Goal: Task Accomplishment & Management: Complete application form

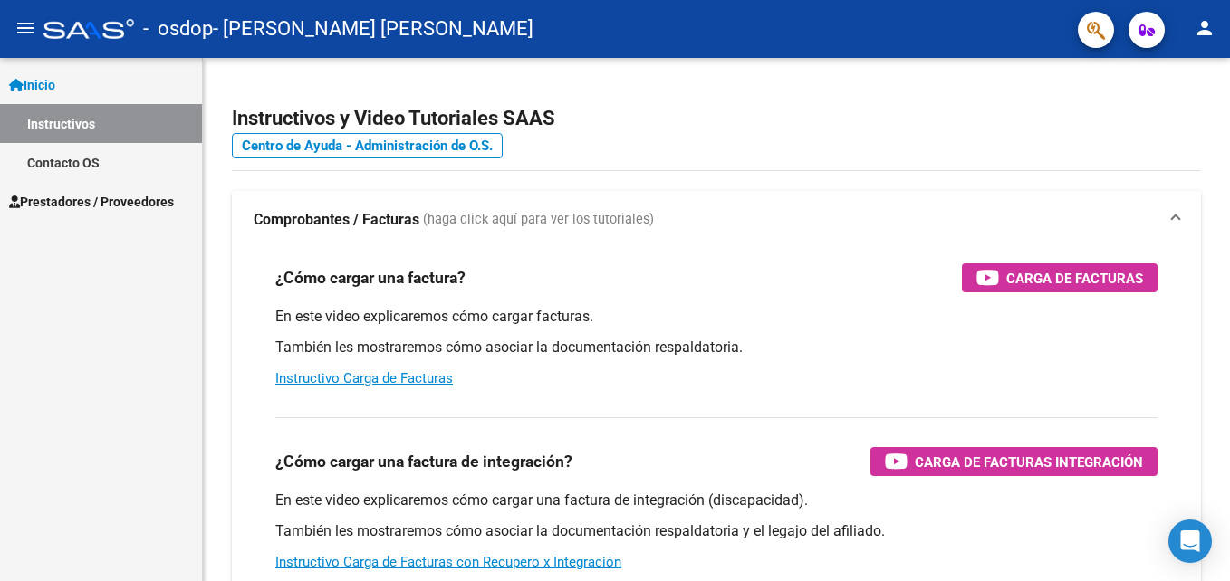
click at [72, 112] on link "Instructivos" at bounding box center [101, 123] width 202 height 39
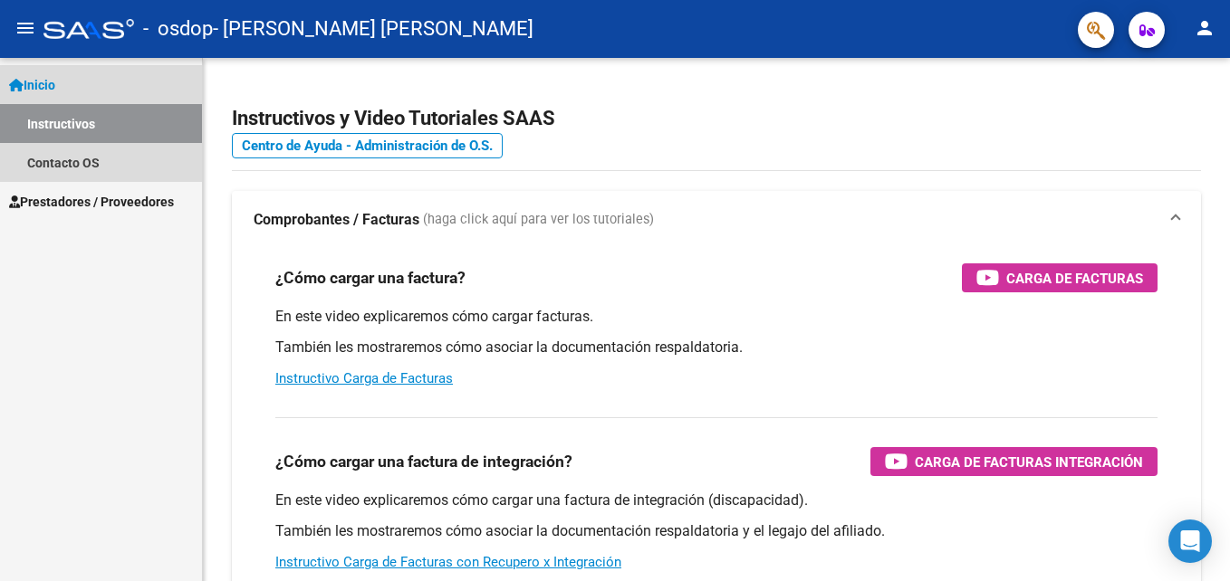
click at [53, 83] on span "Inicio" at bounding box center [32, 85] width 46 height 20
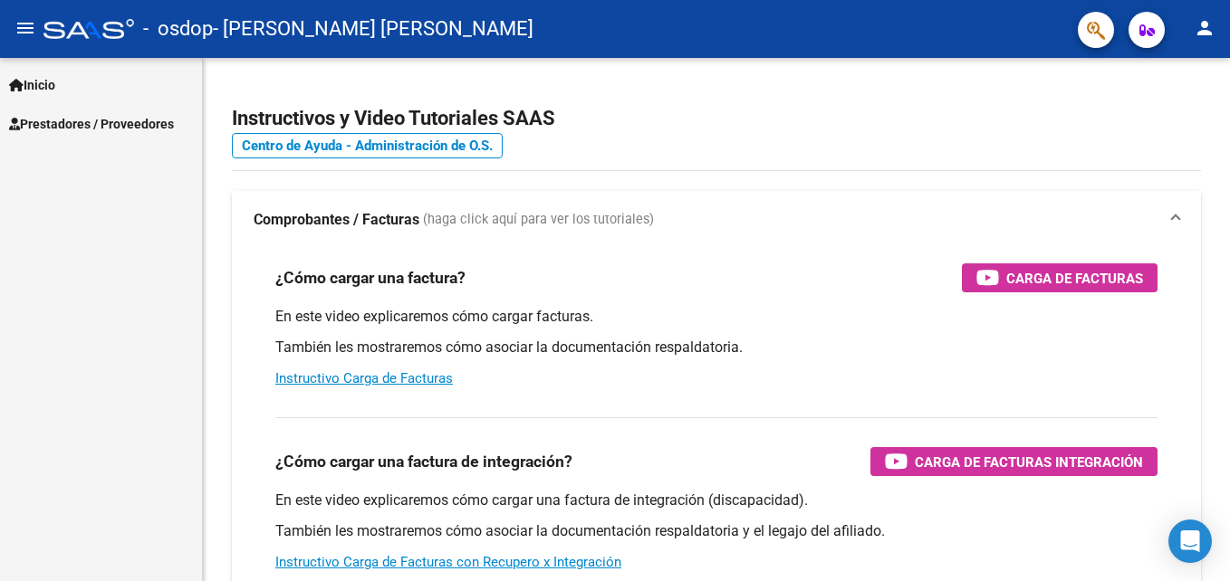
click at [26, 30] on mat-icon "menu" at bounding box center [25, 28] width 22 height 22
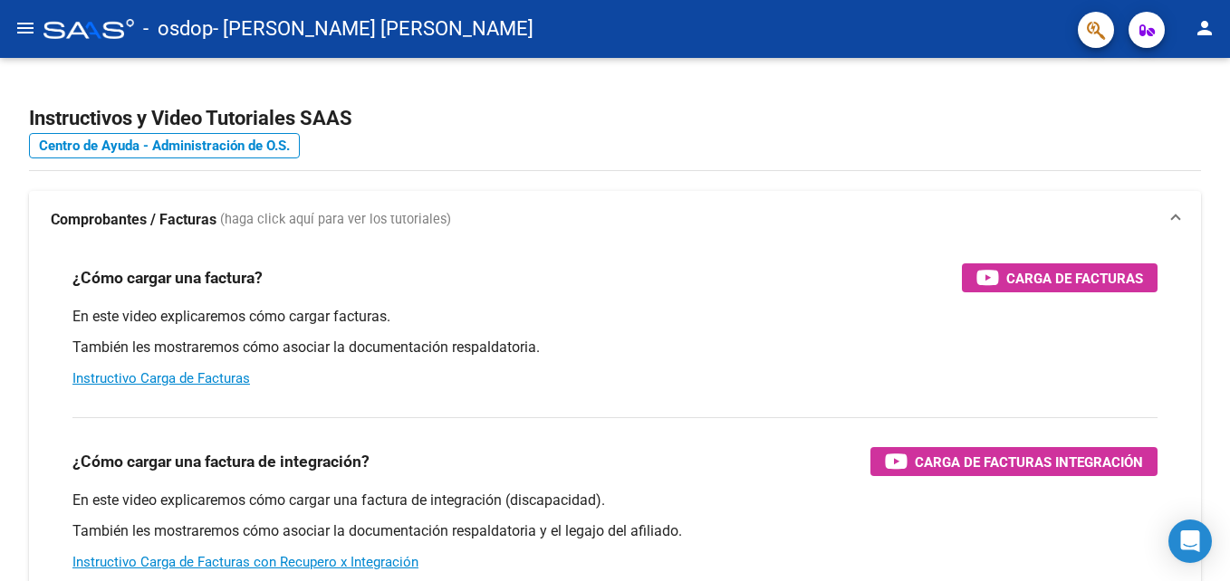
click at [26, 30] on mat-icon "menu" at bounding box center [25, 28] width 22 height 22
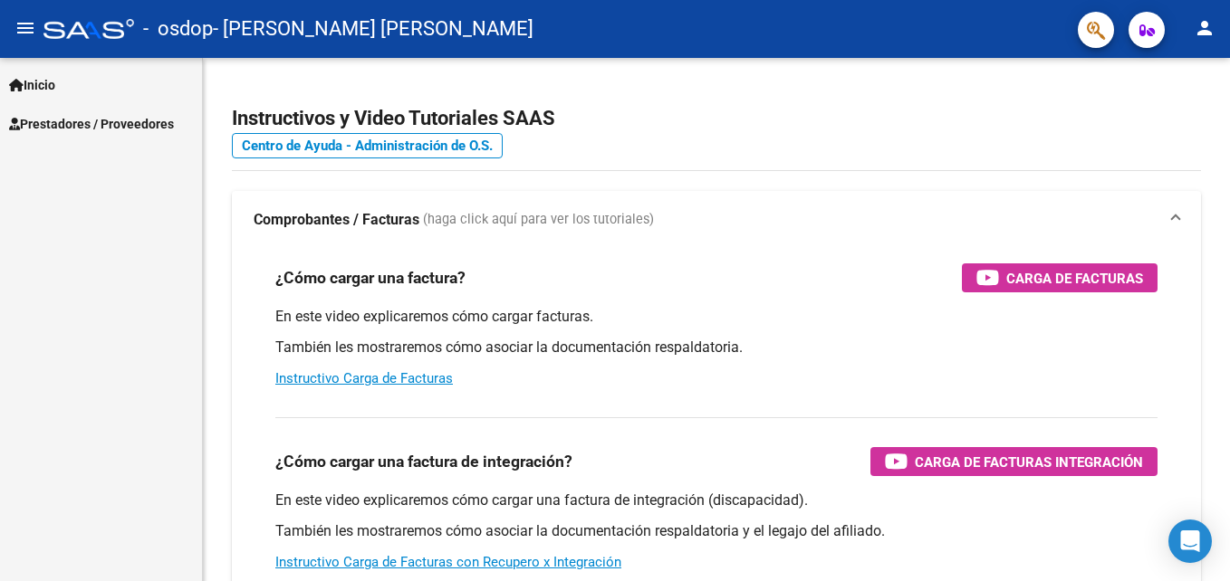
click at [42, 81] on span "Inicio" at bounding box center [32, 85] width 46 height 20
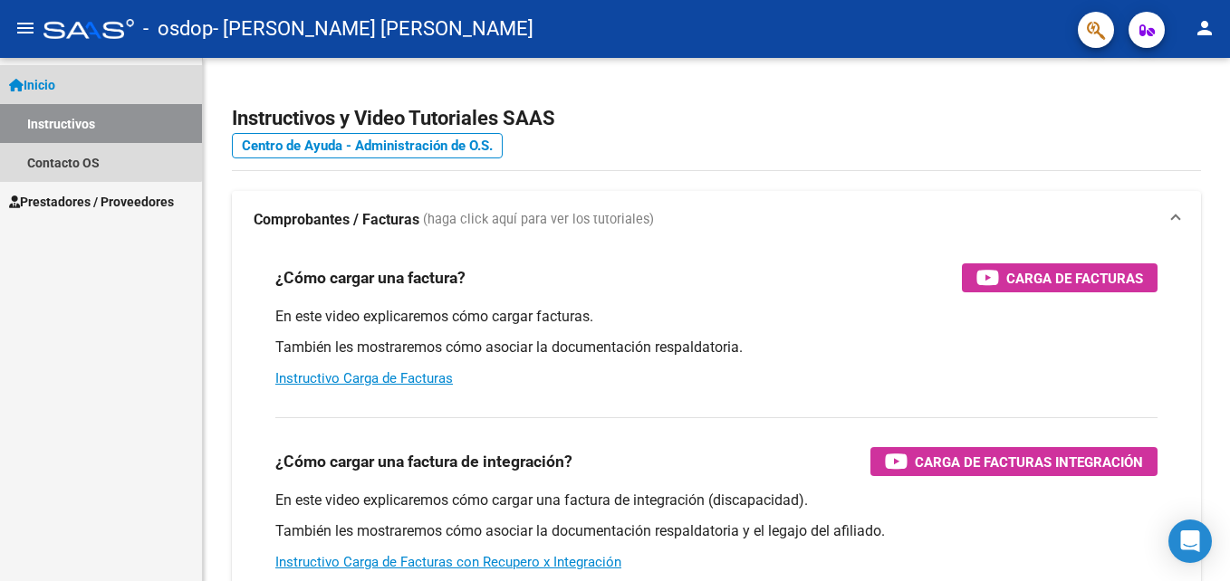
click at [42, 81] on span "Inicio" at bounding box center [32, 85] width 46 height 20
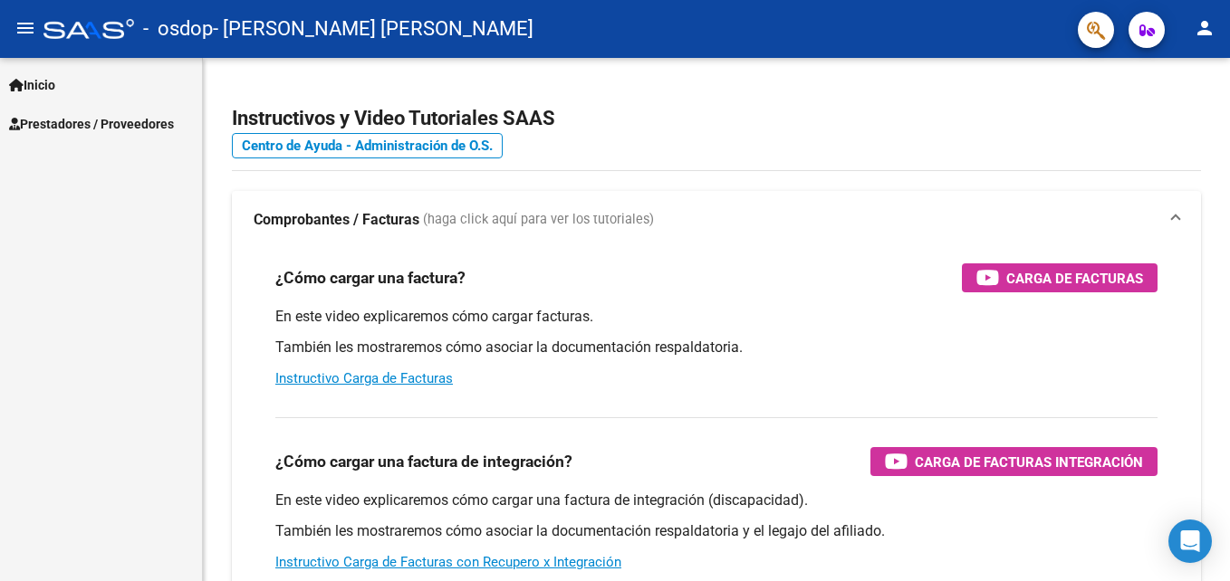
click at [53, 155] on div "Inicio Instructivos Contacto OS Prestadores / Proveedores Facturas - Listado/Ca…" at bounding box center [101, 319] width 202 height 523
click at [47, 125] on span "Prestadores / Proveedores" at bounding box center [91, 124] width 165 height 20
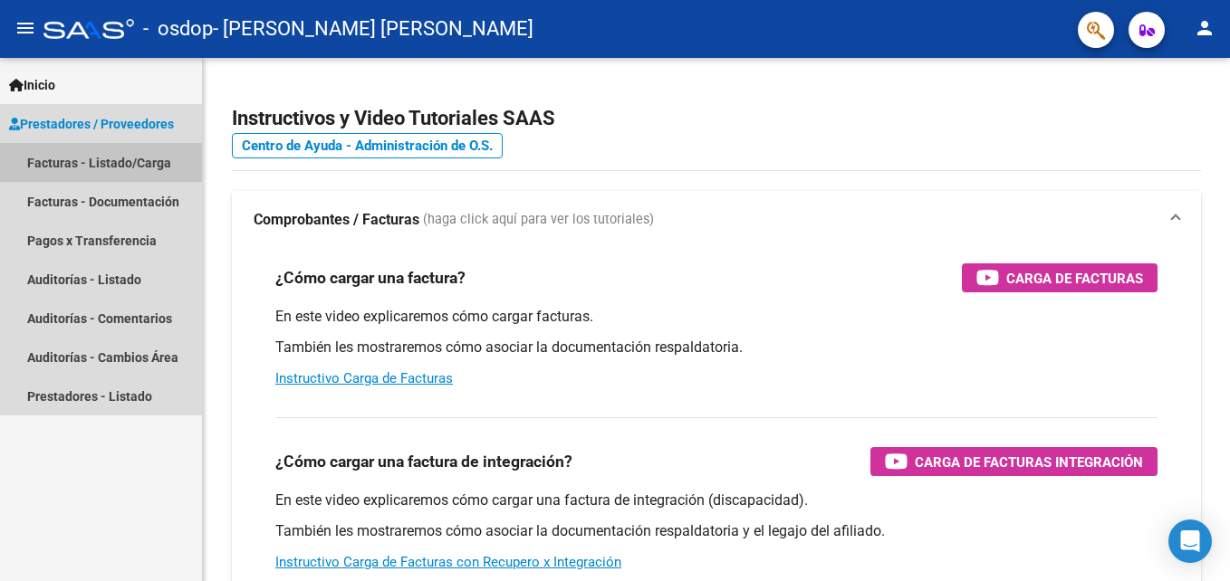
click at [98, 166] on link "Facturas - Listado/Carga" at bounding box center [101, 162] width 202 height 39
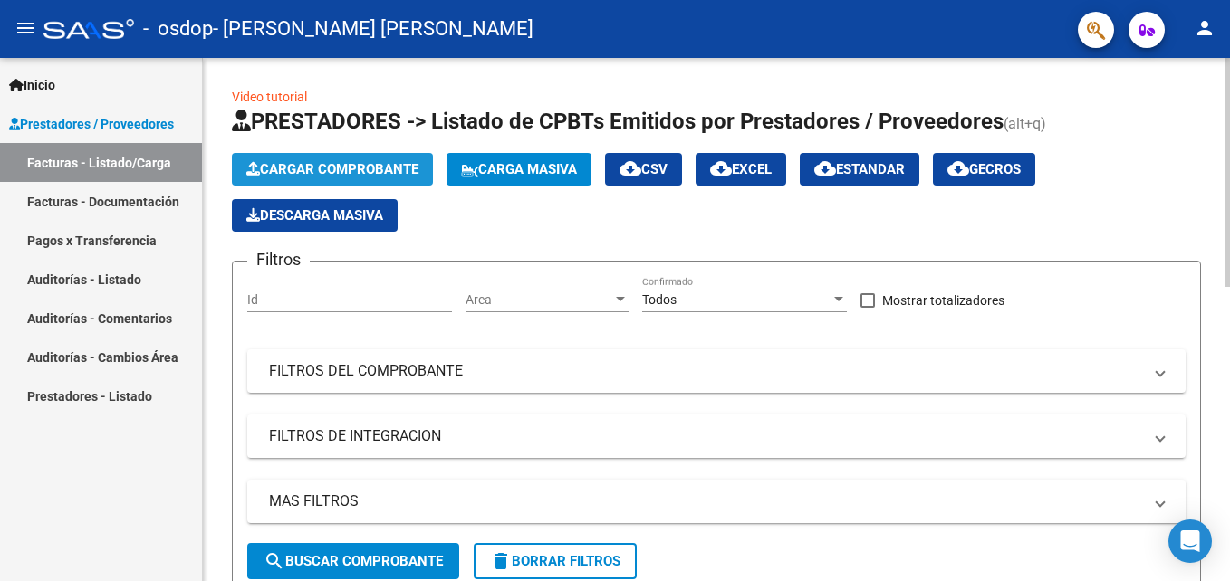
click at [347, 168] on span "Cargar Comprobante" at bounding box center [332, 169] width 172 height 16
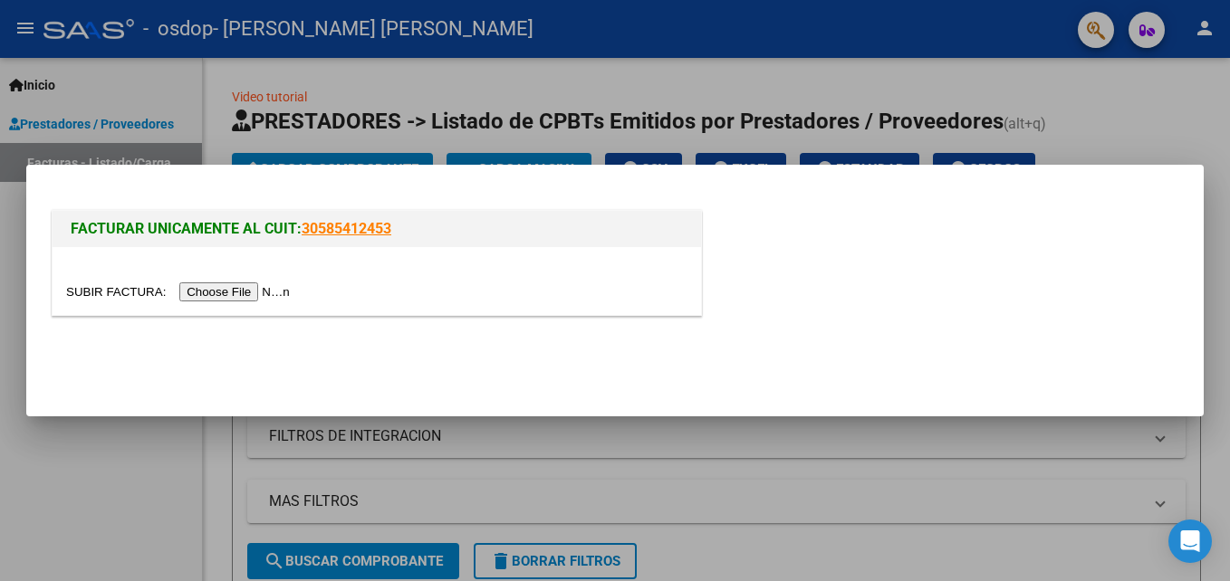
click at [235, 292] on input "file" at bounding box center [180, 292] width 229 height 19
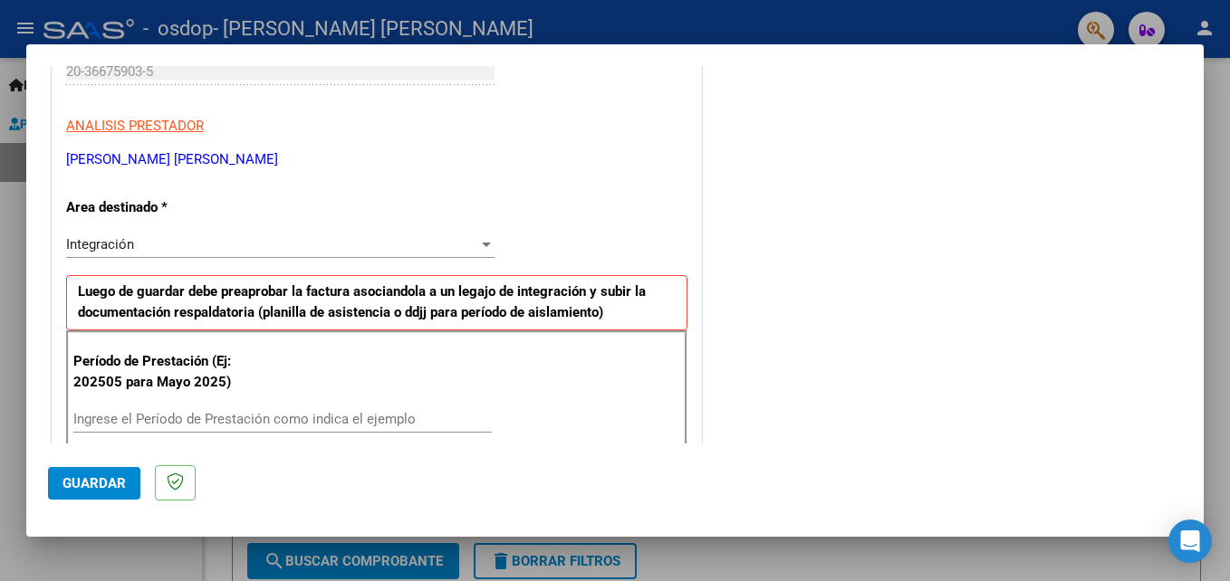
scroll to position [301, 0]
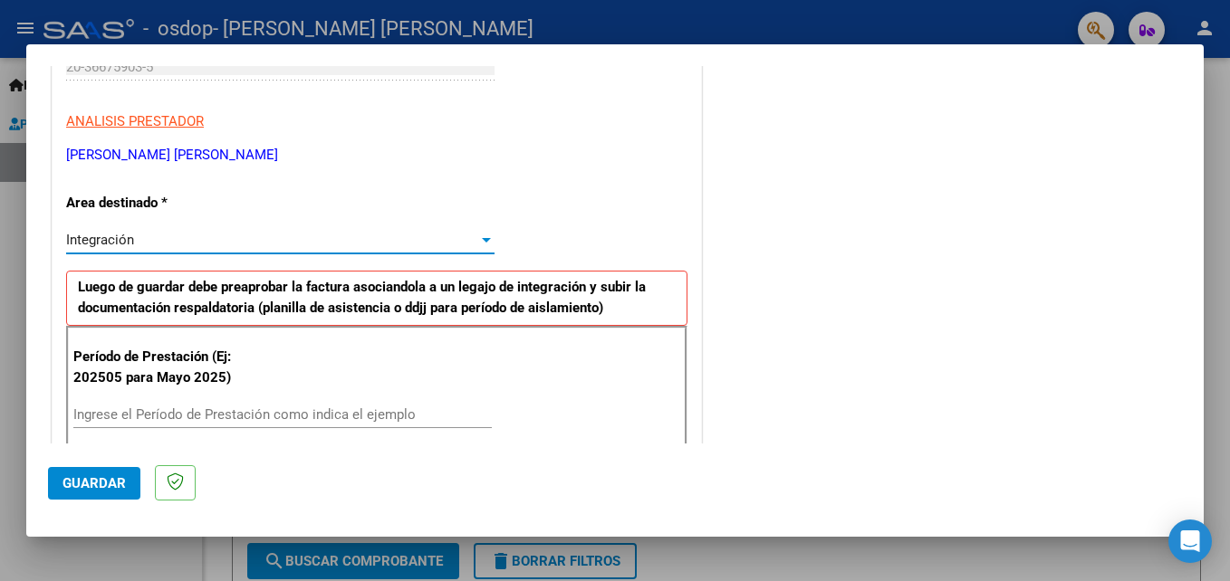
click at [420, 235] on div "Integración" at bounding box center [272, 240] width 412 height 16
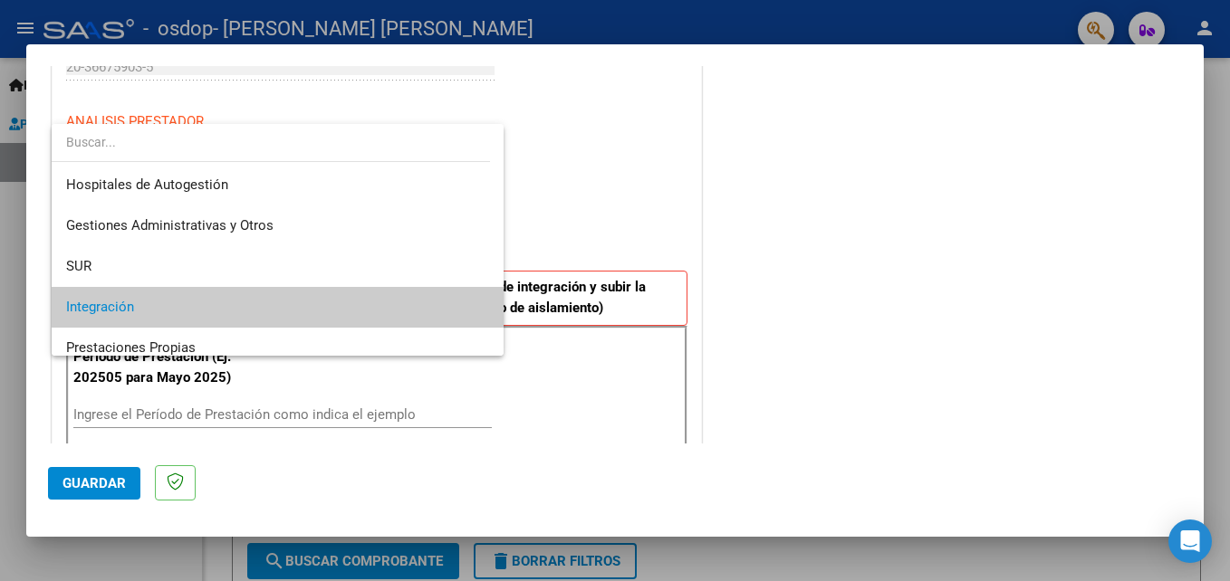
scroll to position [68, 0]
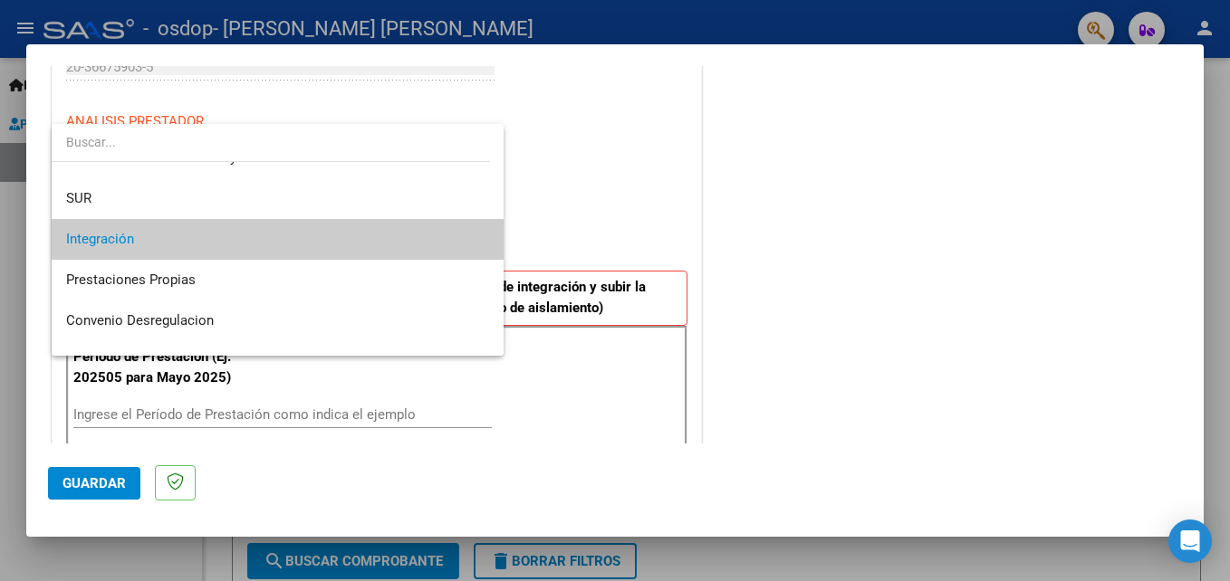
click at [417, 240] on span "Integración" at bounding box center [277, 239] width 423 height 41
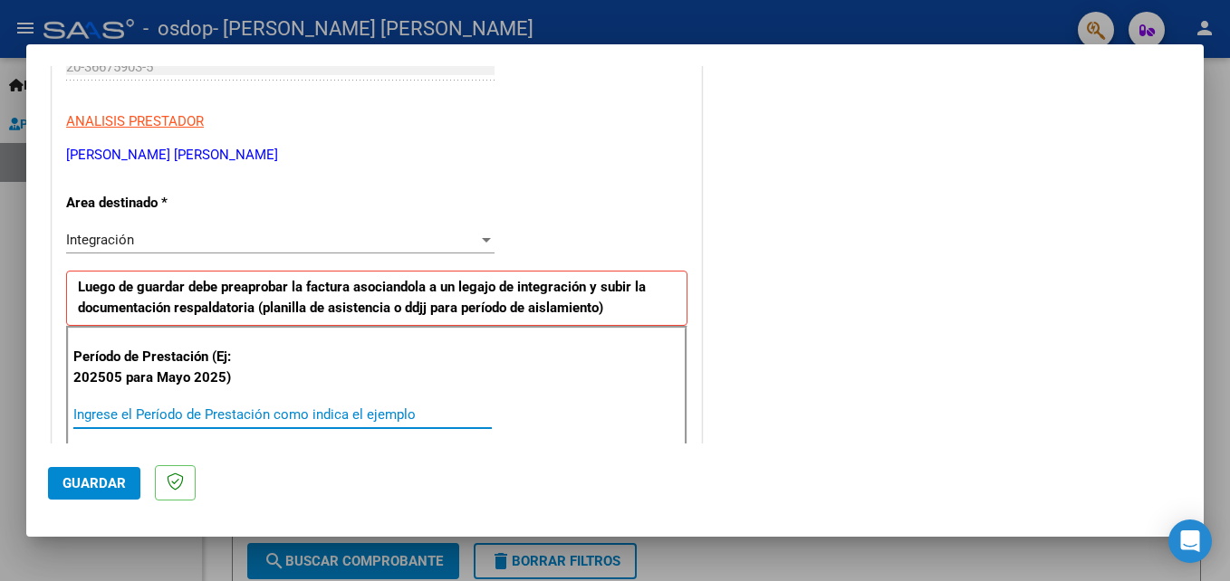
click at [321, 412] on input "Ingrese el Período de Prestación como indica el ejemplo" at bounding box center [282, 415] width 418 height 16
type input "202509"
click at [763, 363] on div "COMENTARIOS Comentarios del Prestador / Gerenciador:" at bounding box center [943, 573] width 476 height 1574
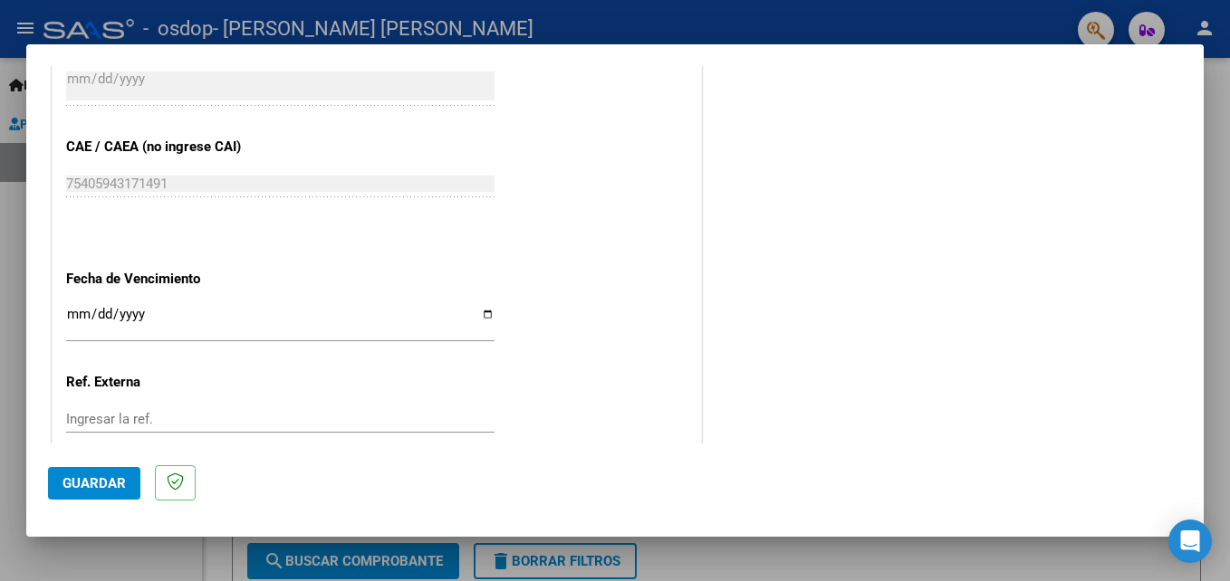
scroll to position [1104, 0]
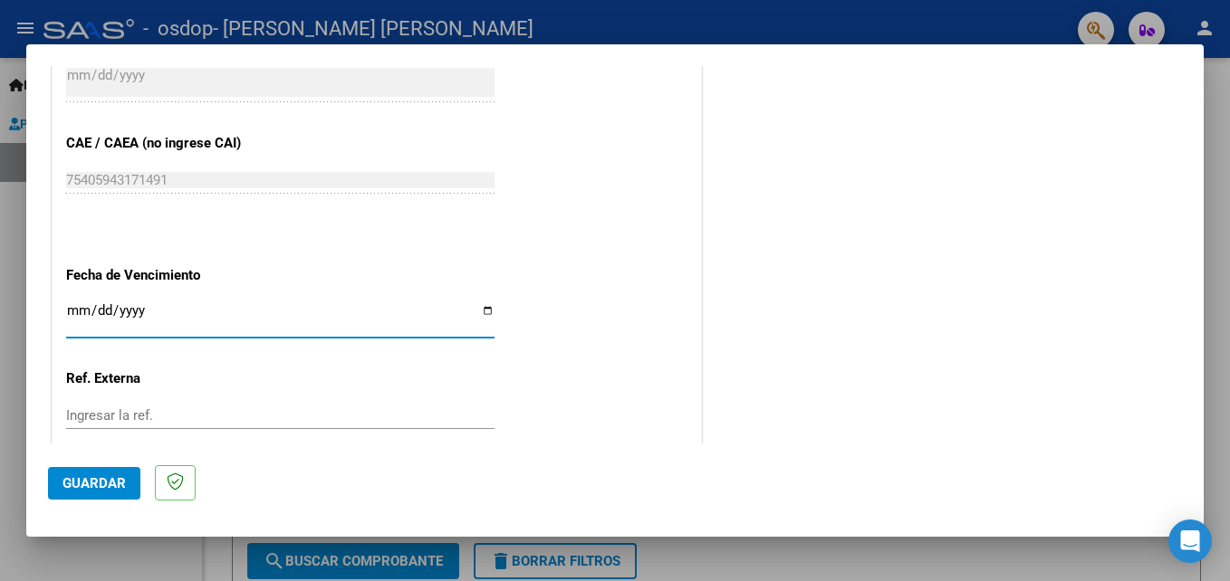
click at [72, 303] on input "Ingresar la fecha" at bounding box center [280, 317] width 428 height 29
type input "[DATE]"
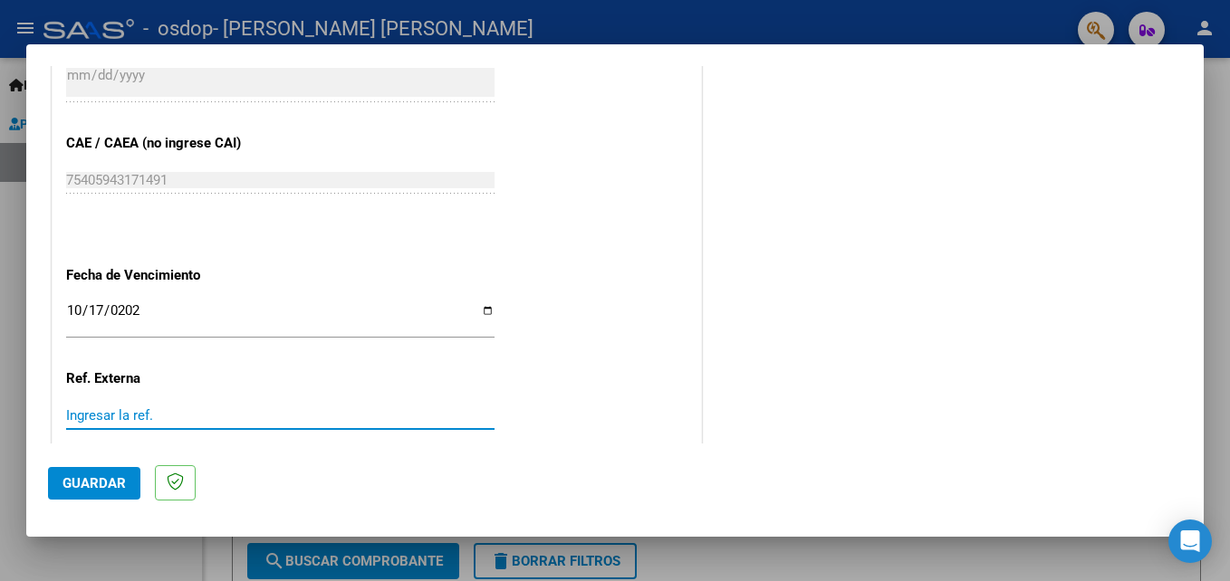
click at [180, 413] on input "Ingresar la ref." at bounding box center [280, 415] width 428 height 16
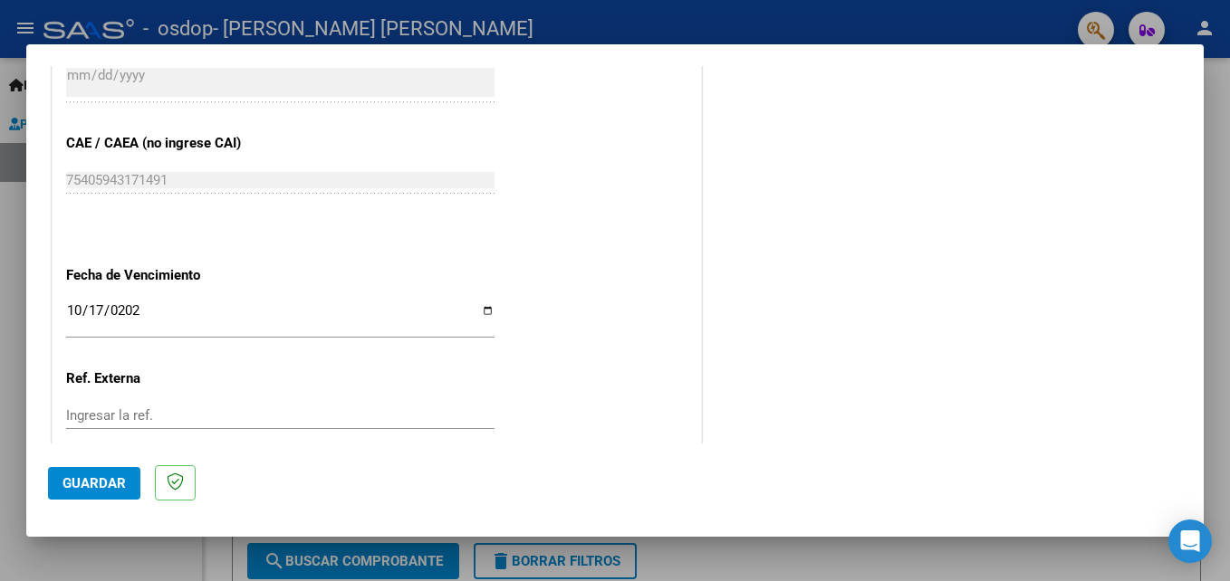
click at [91, 483] on span "Guardar" at bounding box center [93, 483] width 63 height 16
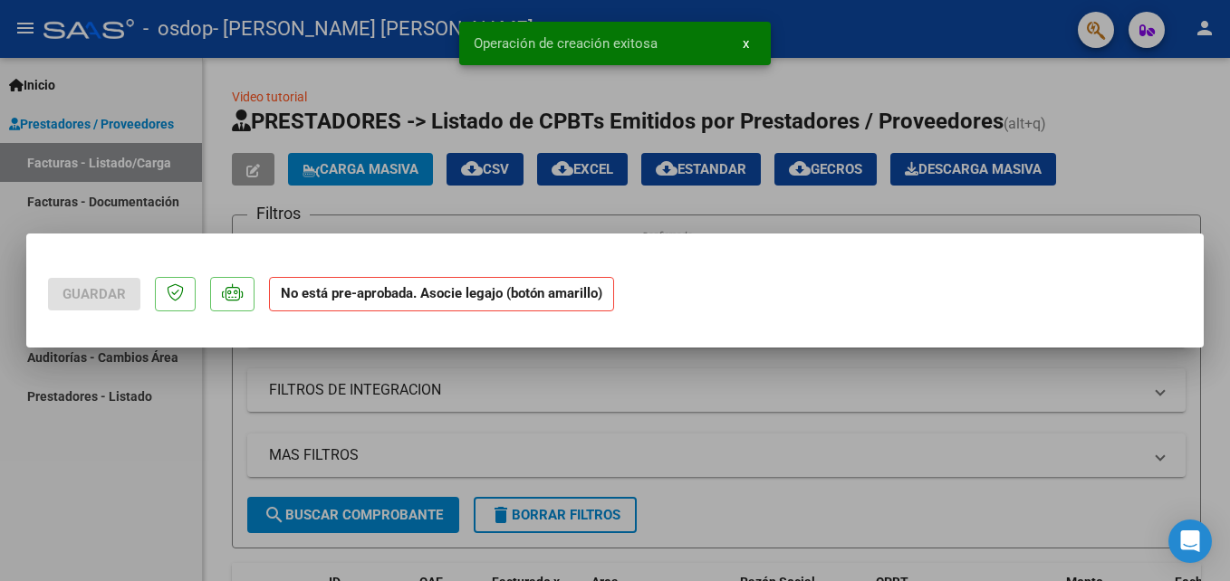
scroll to position [0, 0]
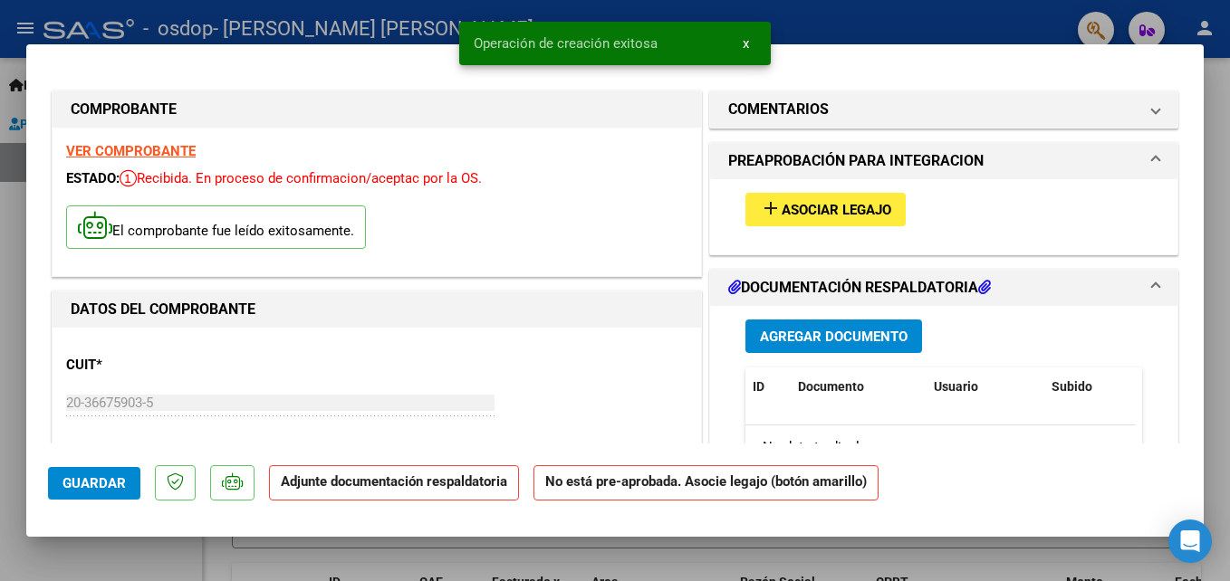
click at [808, 215] on span "Asociar Legajo" at bounding box center [836, 210] width 110 height 16
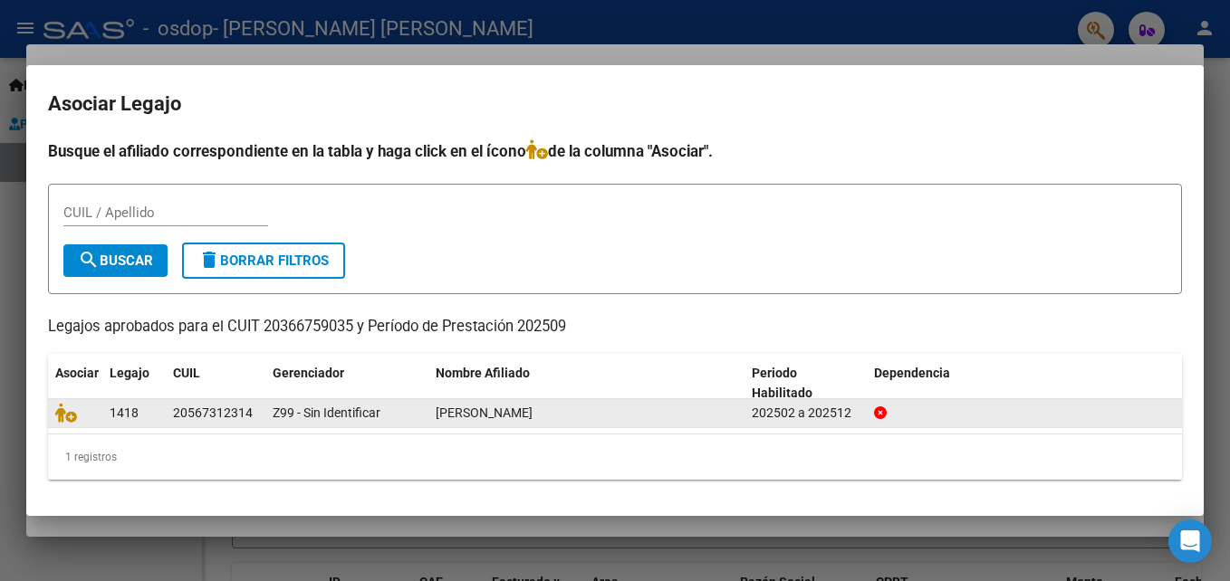
click at [407, 414] on div "Z99 - Sin Identificar" at bounding box center [347, 413] width 148 height 21
click at [123, 407] on span "1418" at bounding box center [124, 413] width 29 height 14
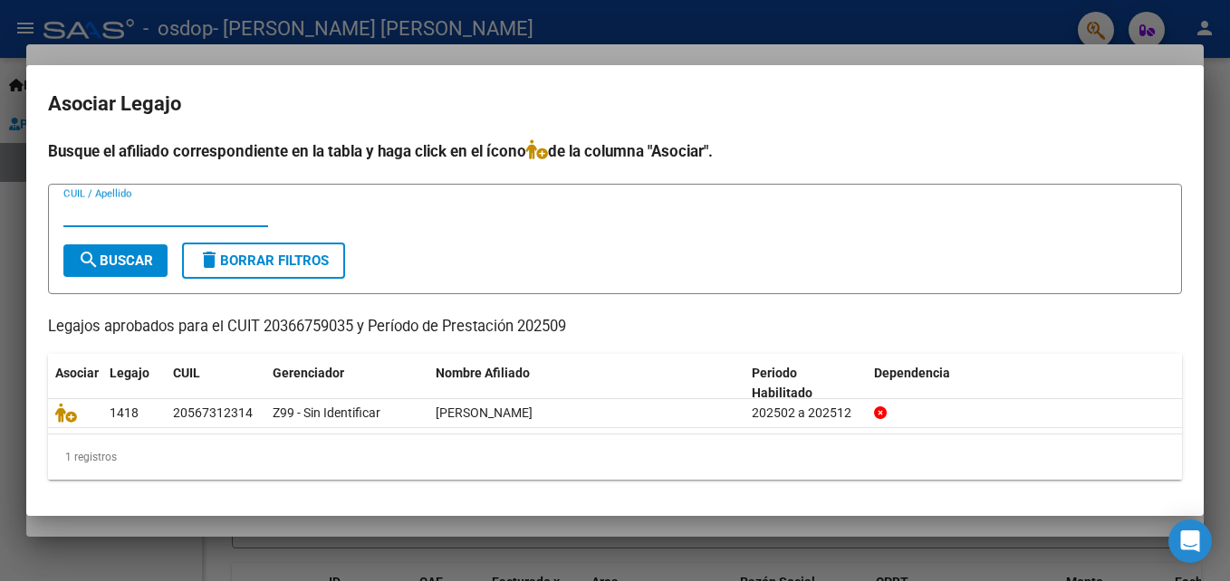
click at [120, 205] on input "CUIL / Apellido" at bounding box center [165, 213] width 205 height 16
type input "20567312314"
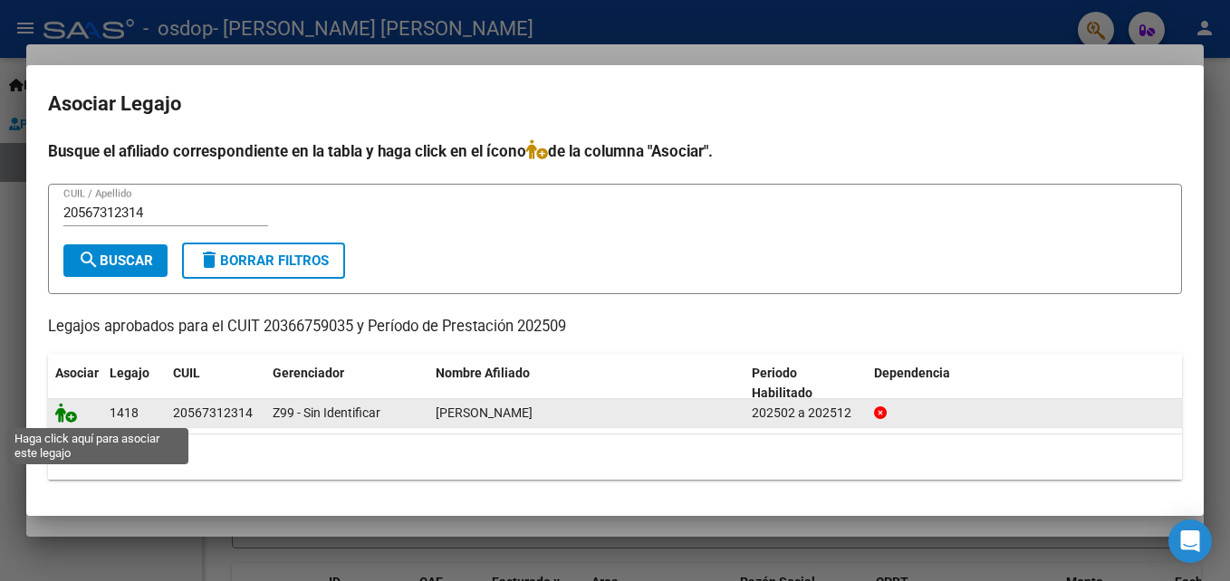
click at [70, 414] on icon at bounding box center [66, 413] width 22 height 20
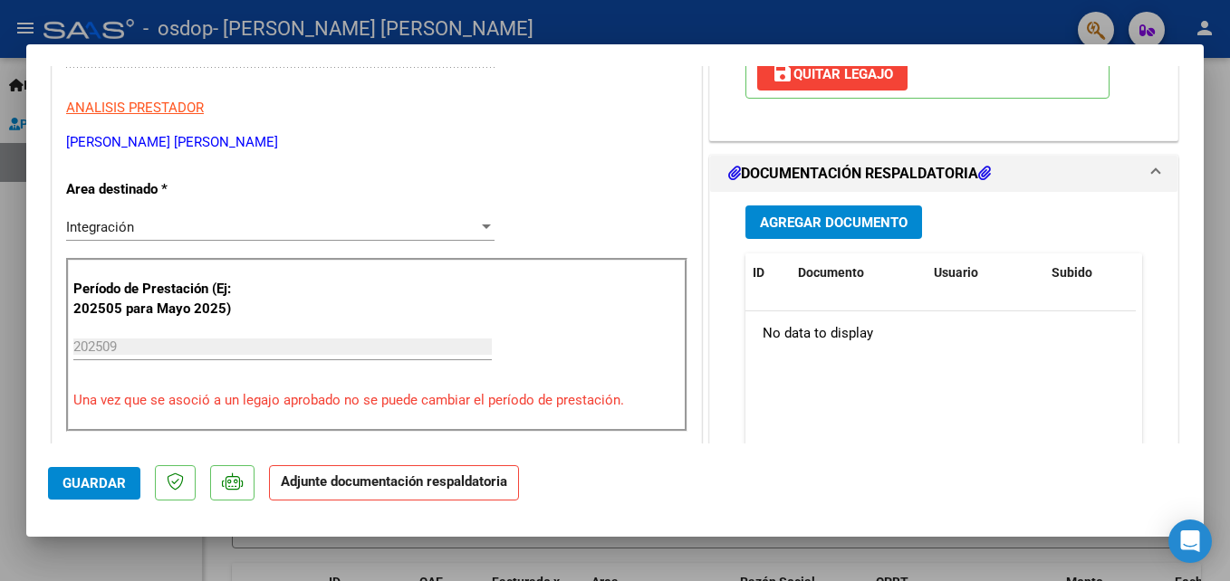
scroll to position [397, 0]
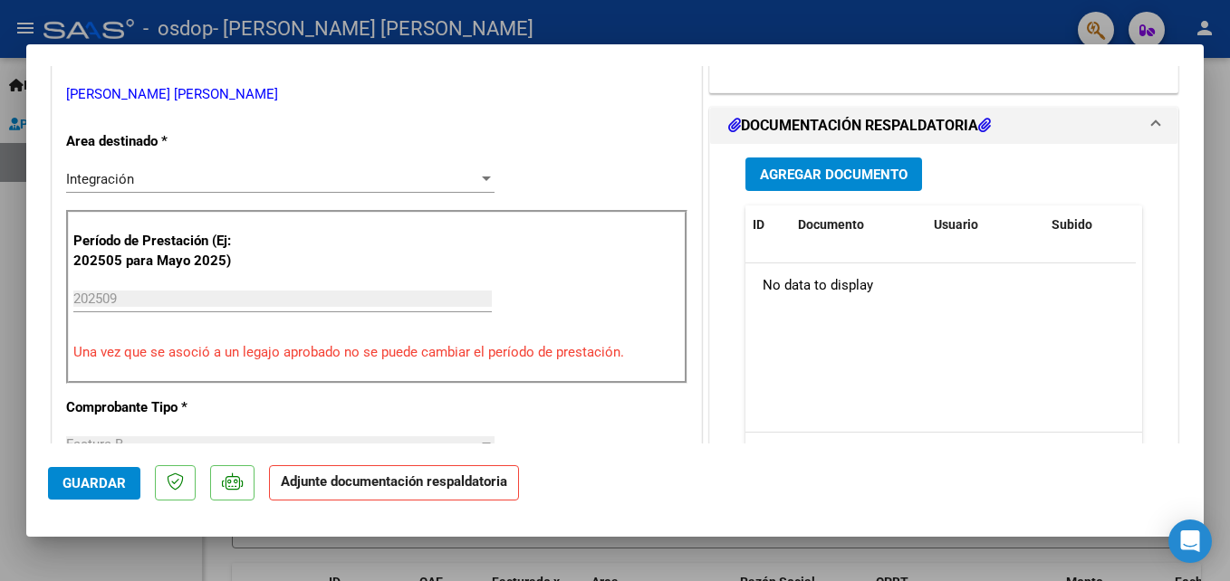
click at [871, 154] on div "Agregar Documento ID Documento Usuario Subido Acción No data to display 0 total…" at bounding box center [944, 324] width 424 height 361
click at [872, 172] on span "Agregar Documento" at bounding box center [834, 175] width 148 height 16
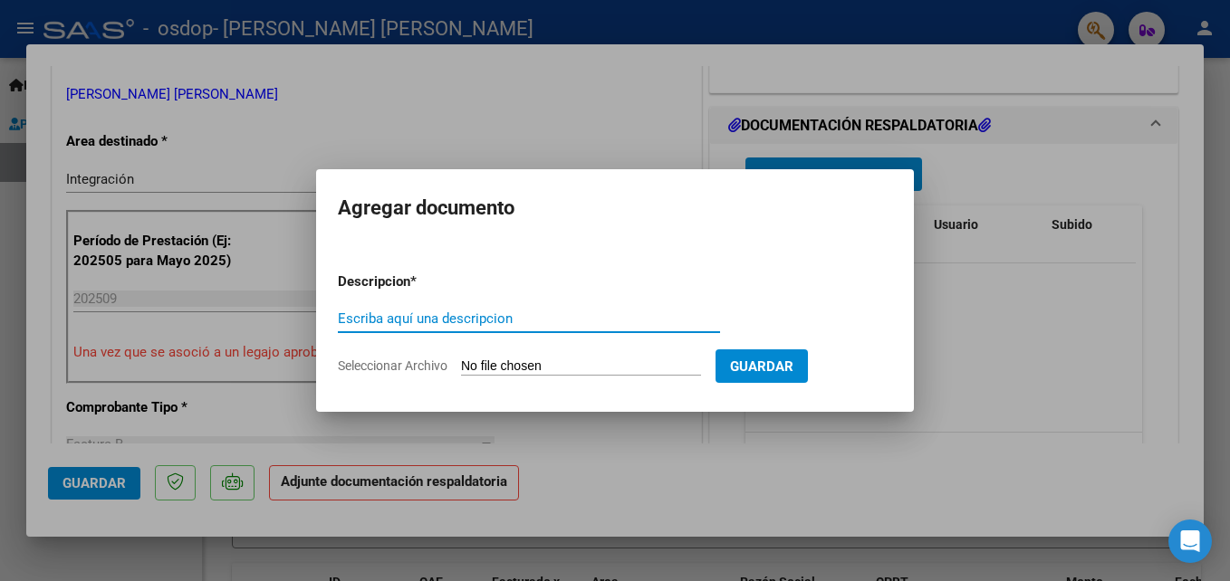
click at [460, 321] on input "Escriba aquí una descripcion" at bounding box center [529, 319] width 382 height 16
type input "Planilla asistencia septiembre 2025"
click at [432, 360] on span "Seleccionar Archivo" at bounding box center [393, 366] width 110 height 14
click at [461, 360] on input "Seleccionar Archivo" at bounding box center [581, 367] width 240 height 17
type input "C:\fakepath\09-25 psp [PERSON_NAME].pdf"
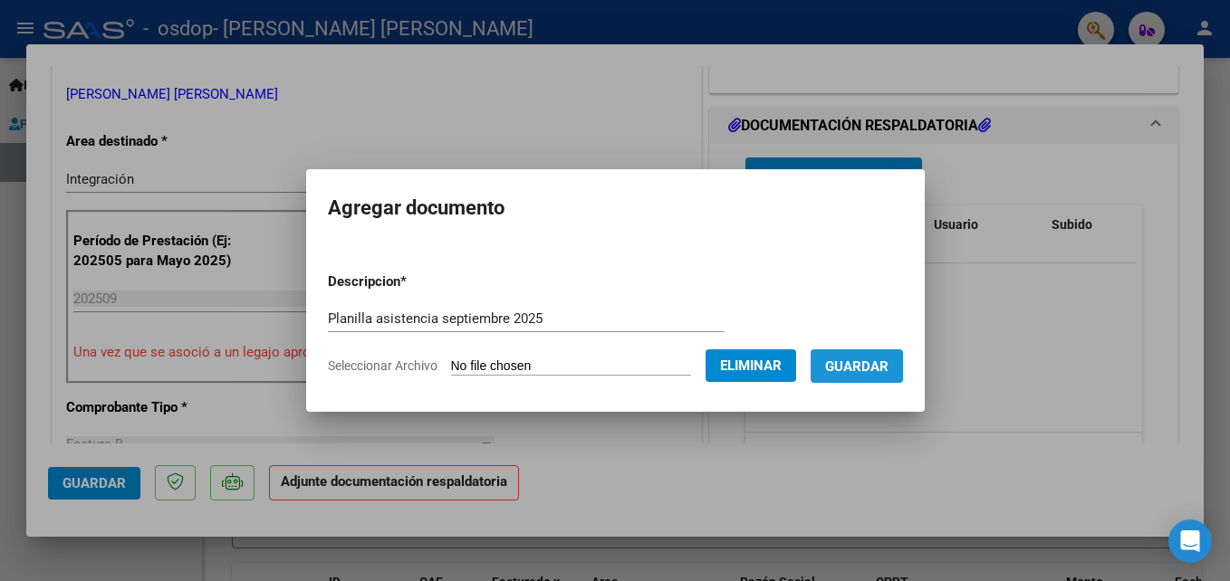
click at [887, 354] on button "Guardar" at bounding box center [856, 367] width 92 height 34
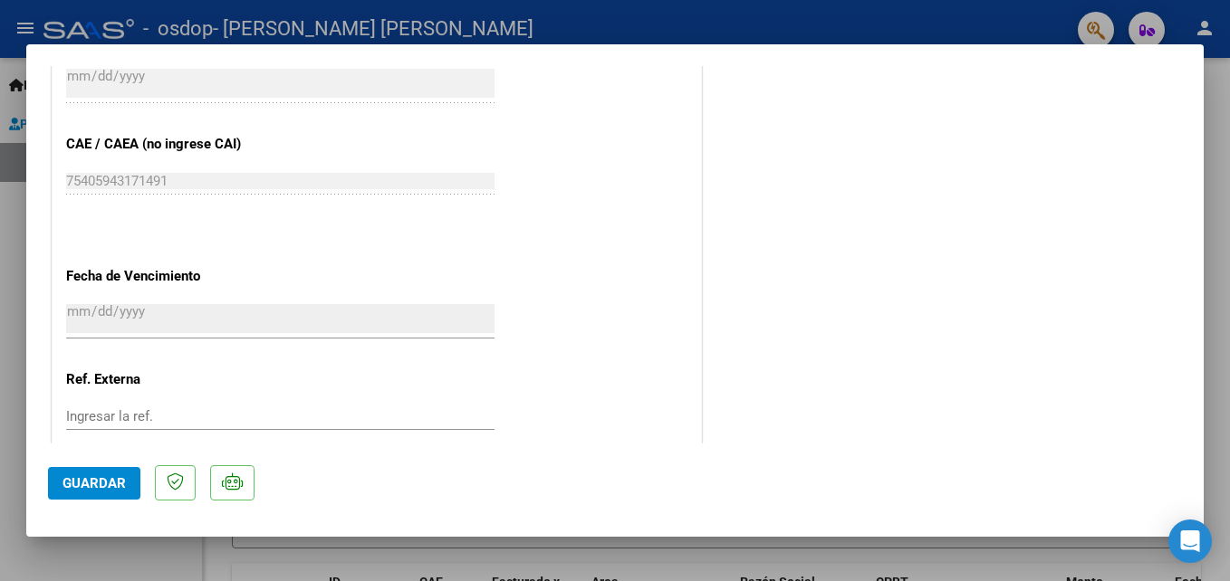
scroll to position [1243, 0]
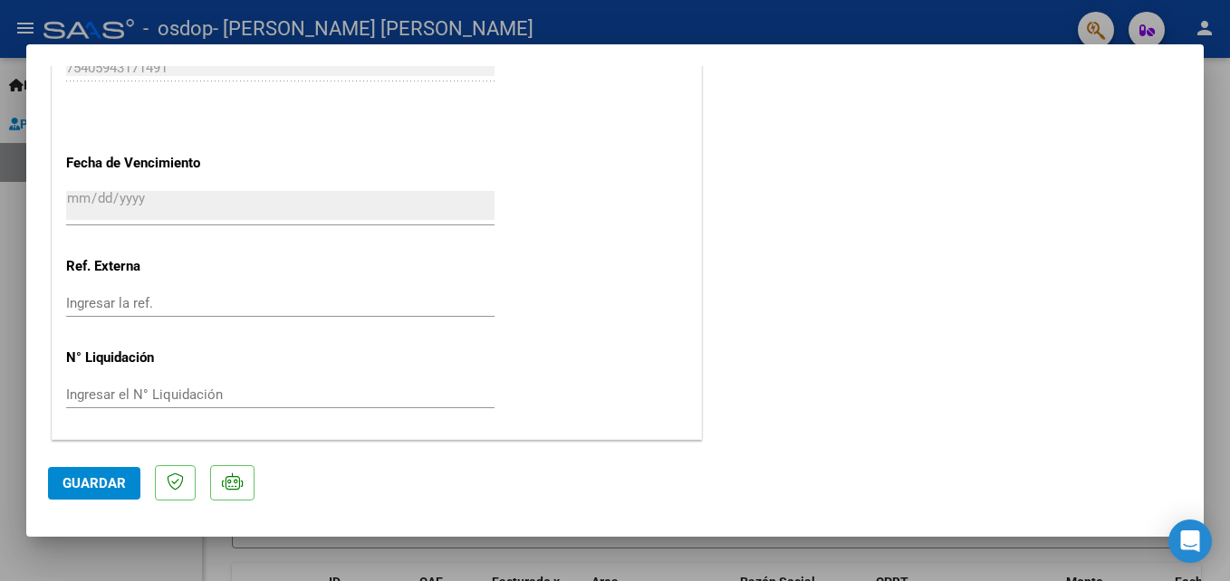
click at [95, 492] on button "Guardar" at bounding box center [94, 483] width 92 height 33
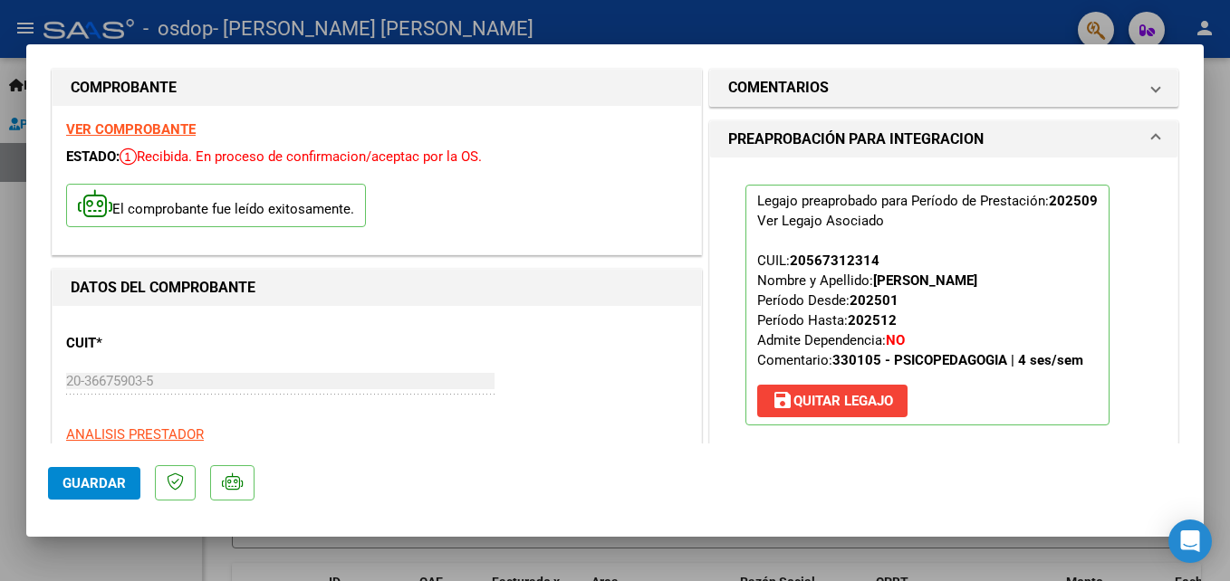
scroll to position [0, 0]
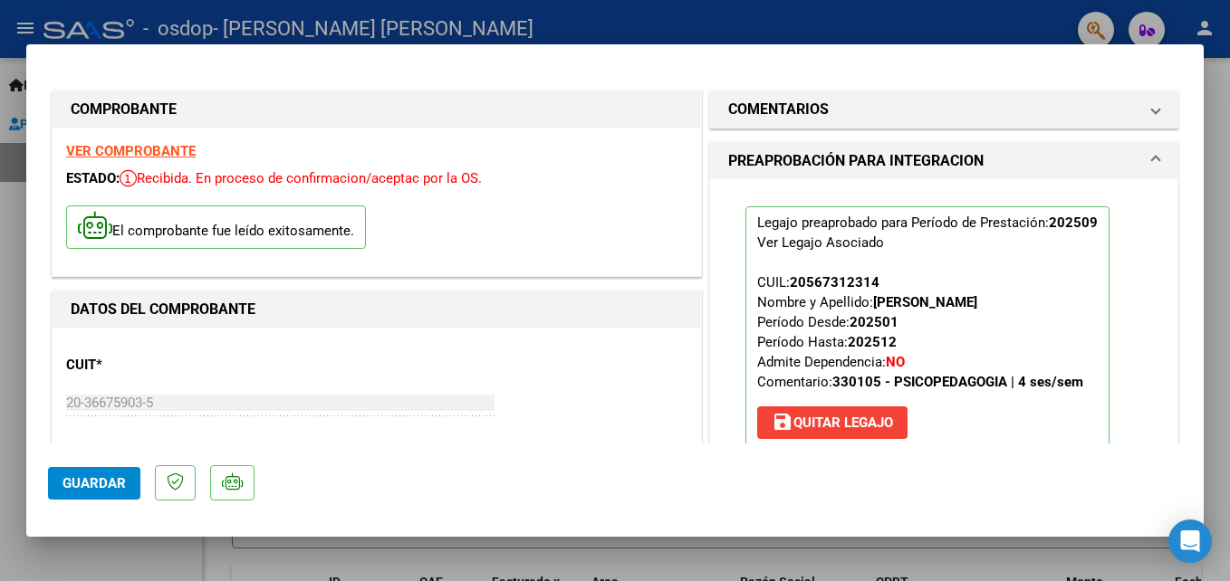
click at [1213, 150] on div at bounding box center [615, 290] width 1230 height 581
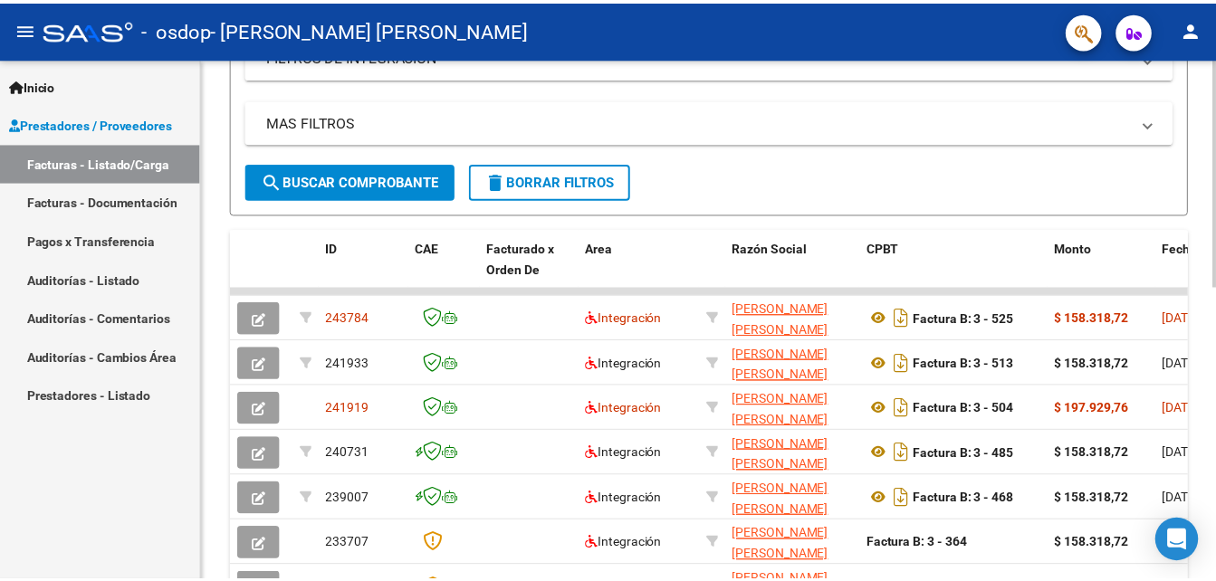
scroll to position [395, 0]
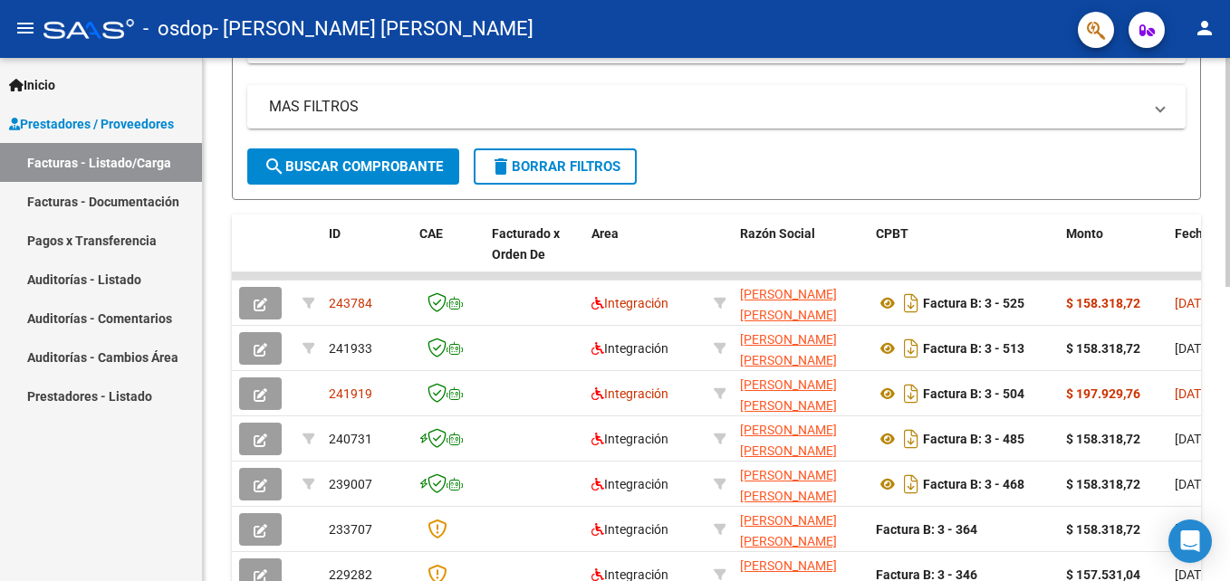
click at [1224, 343] on div "Video tutorial PRESTADORES -> Listado de CPBTs Emitidos por Prestadores / Prove…" at bounding box center [718, 253] width 1031 height 1180
click at [1206, 18] on mat-icon "person" at bounding box center [1204, 28] width 22 height 22
click at [1171, 115] on button "exit_to_app Salir" at bounding box center [1167, 119] width 110 height 43
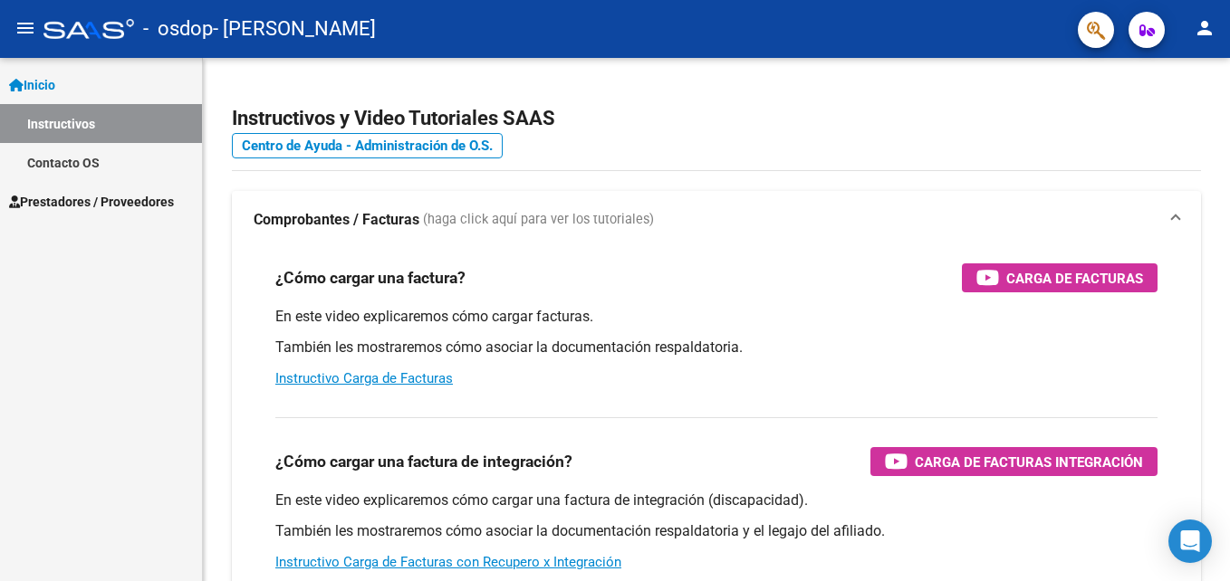
click at [37, 202] on span "Prestadores / Proveedores" at bounding box center [91, 202] width 165 height 20
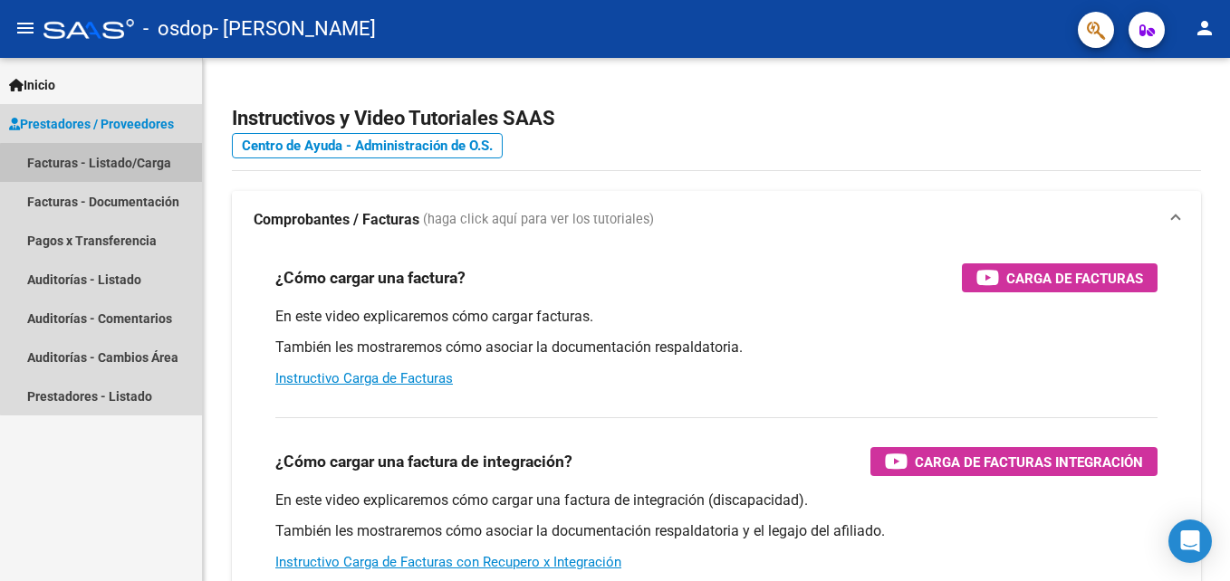
click at [102, 168] on link "Facturas - Listado/Carga" at bounding box center [101, 162] width 202 height 39
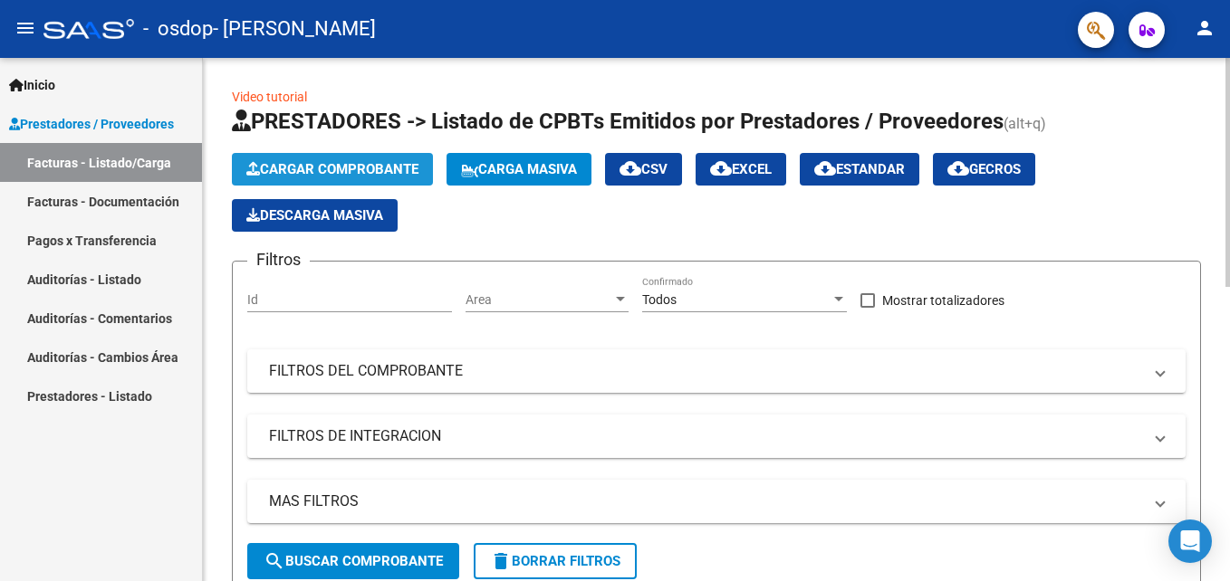
click at [292, 174] on span "Cargar Comprobante" at bounding box center [332, 169] width 172 height 16
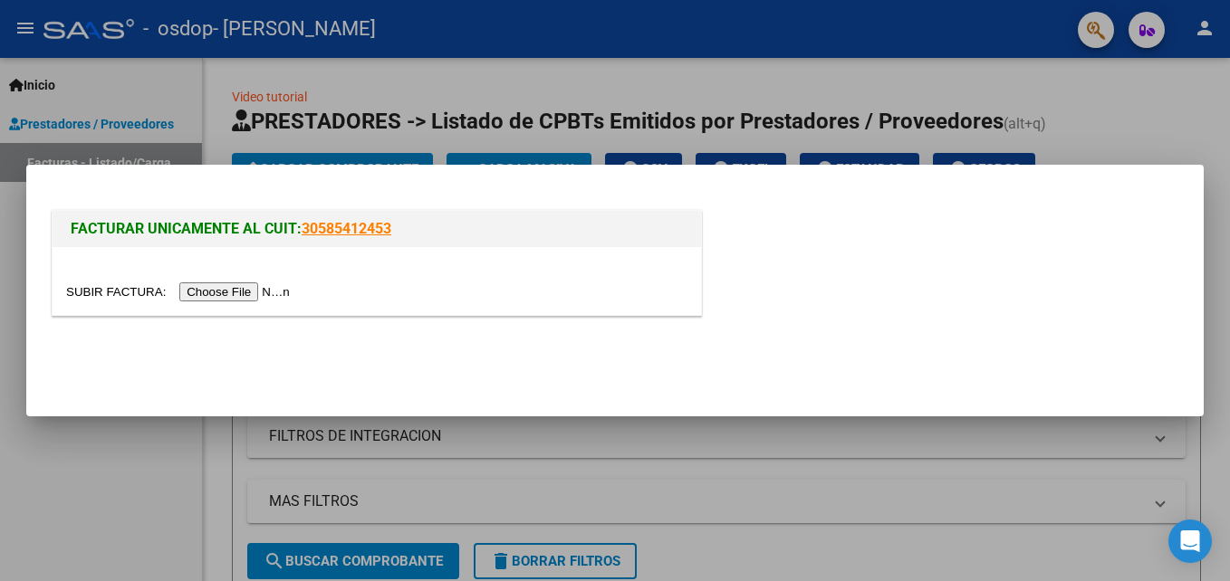
click at [206, 292] on input "file" at bounding box center [180, 292] width 229 height 19
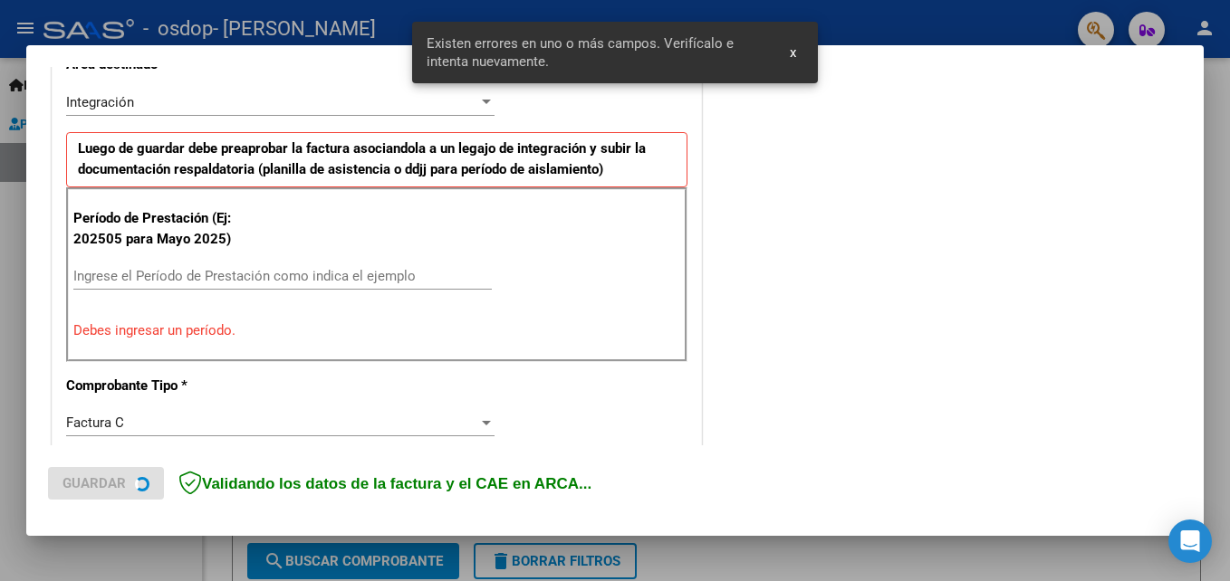
scroll to position [442, 0]
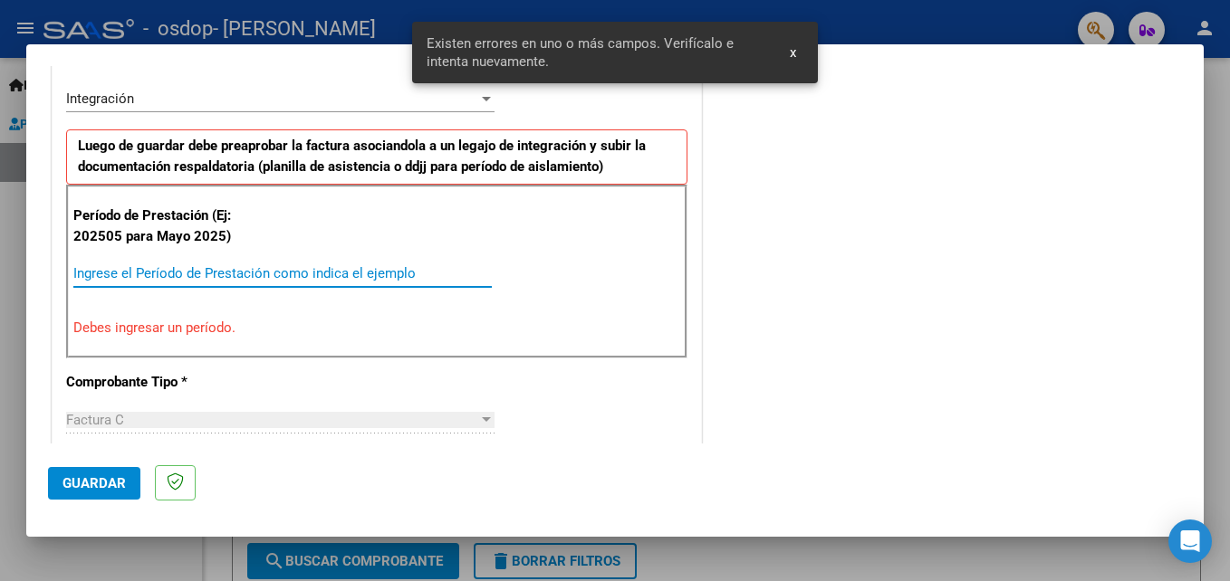
click at [187, 275] on input "Ingrese el Período de Prestación como indica el ejemplo" at bounding box center [282, 273] width 418 height 16
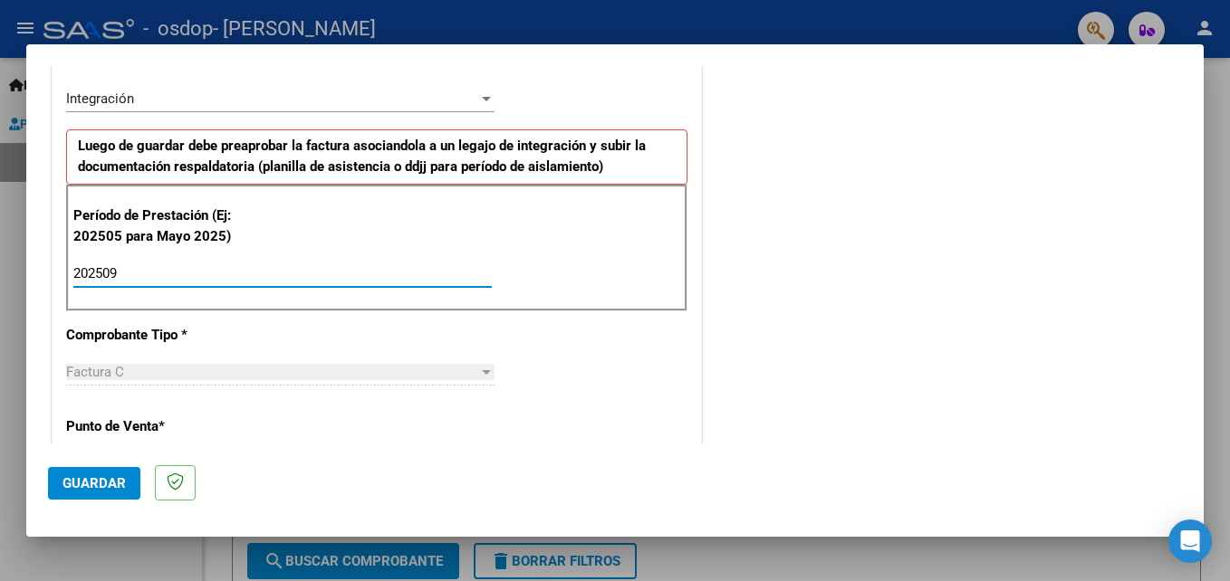
type input "202509"
click at [698, 341] on div "COMENTARIOS Comentarios del Prestador / Gerenciador:" at bounding box center [943, 432] width 476 height 1574
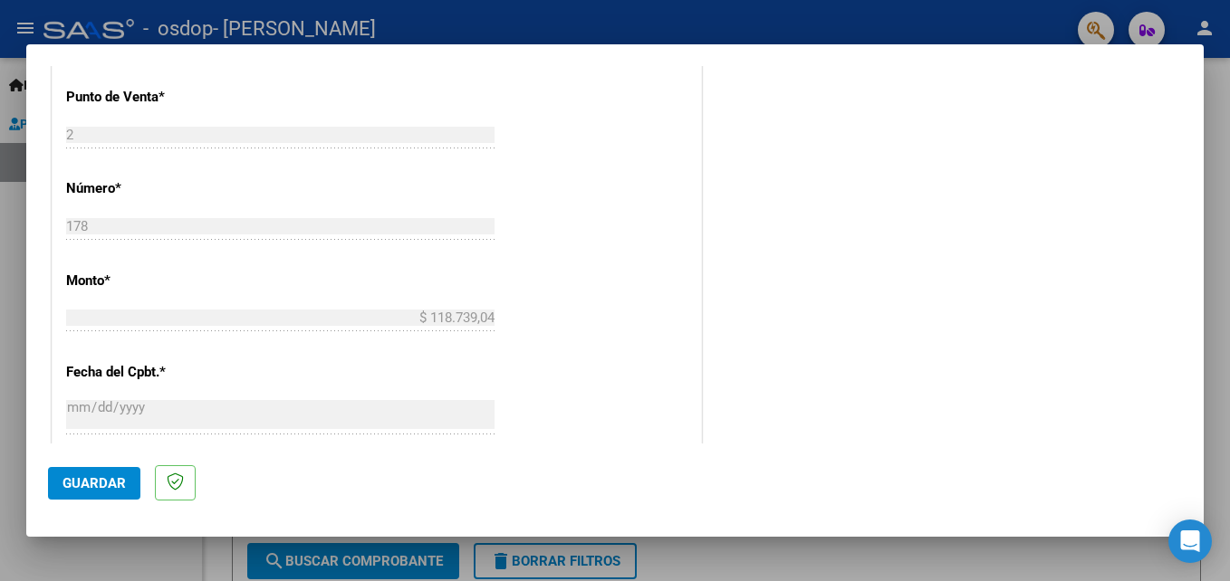
click at [698, 328] on div "COMENTARIOS Comentarios del Prestador / Gerenciador:" at bounding box center [943, 102] width 476 height 1574
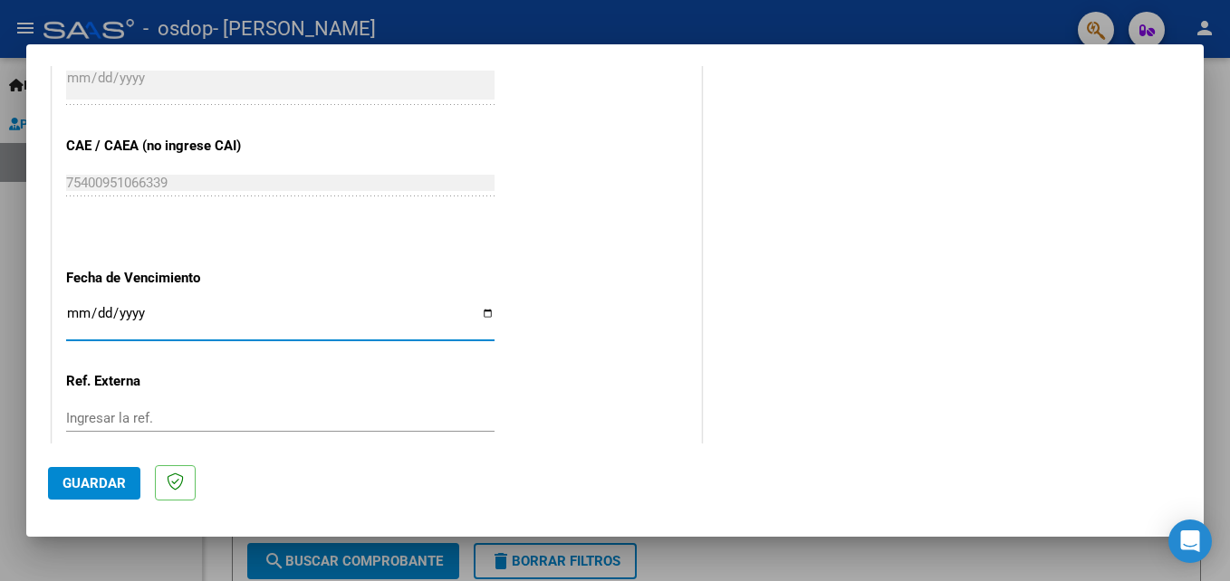
click at [480, 315] on input "Ingresar la fecha" at bounding box center [280, 320] width 428 height 29
type input "[DATE]"
click at [94, 482] on span "Guardar" at bounding box center [93, 483] width 63 height 16
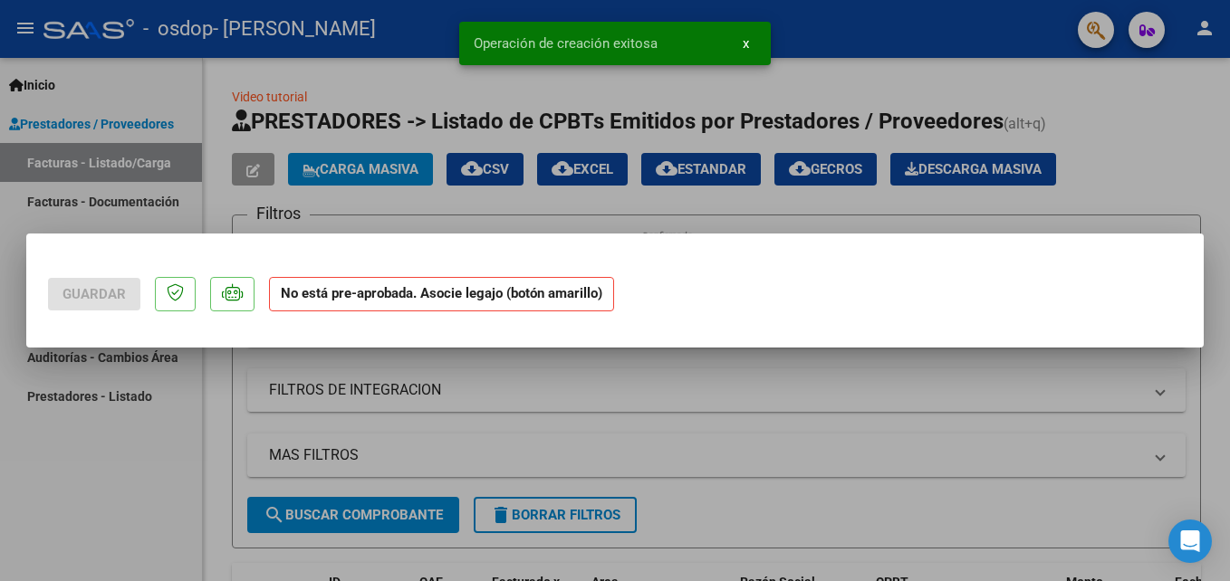
scroll to position [0, 0]
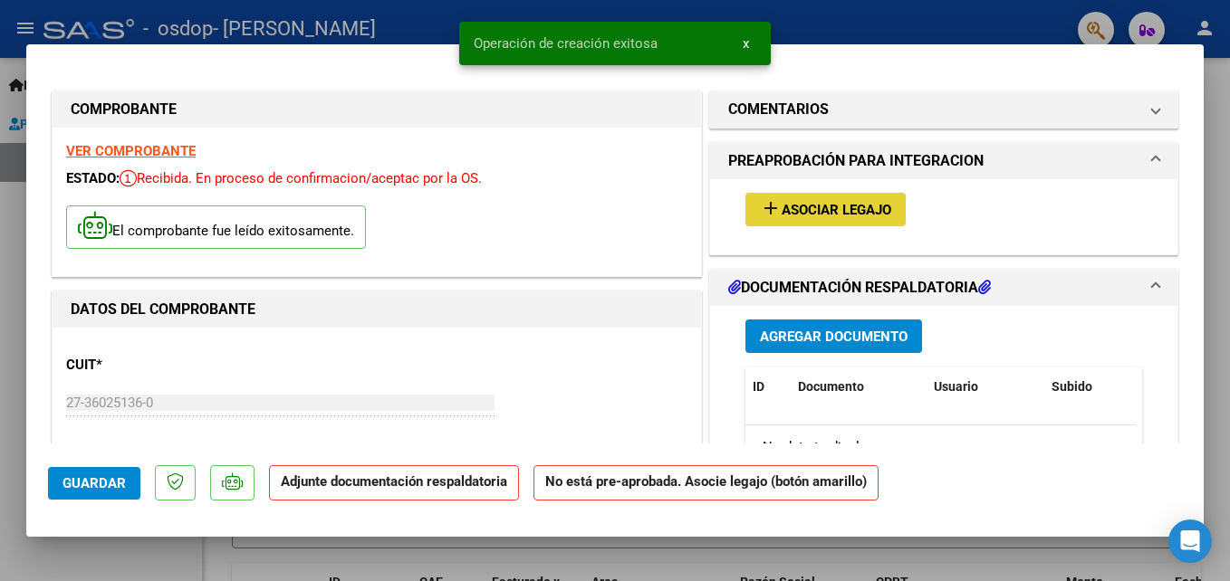
click at [698, 216] on span "Asociar Legajo" at bounding box center [836, 210] width 110 height 16
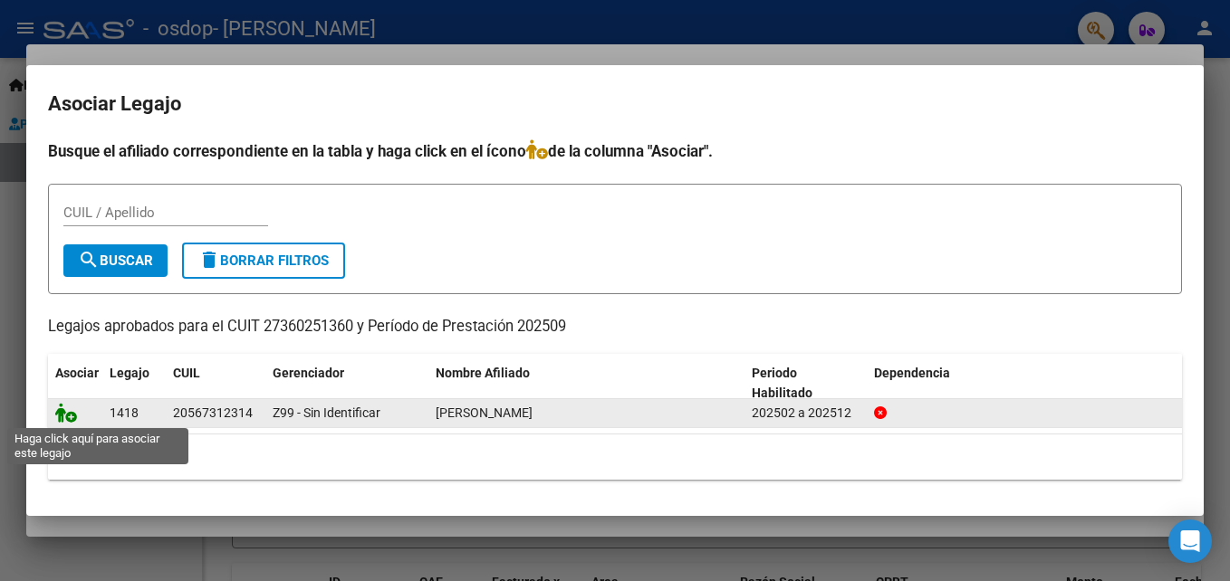
click at [71, 419] on icon at bounding box center [66, 413] width 22 height 20
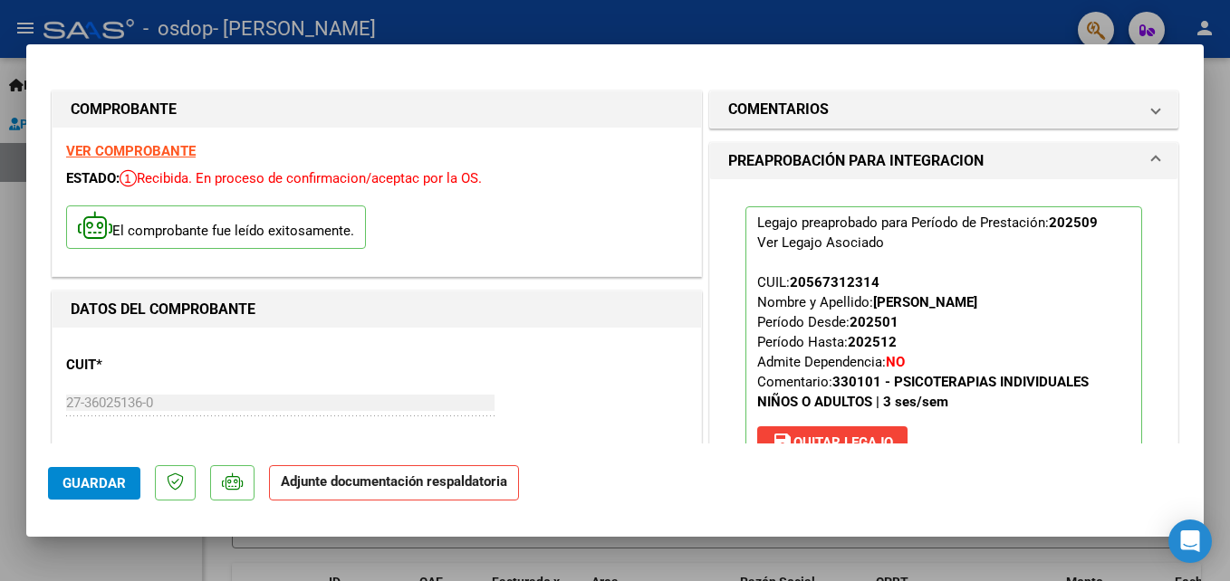
scroll to position [275, 0]
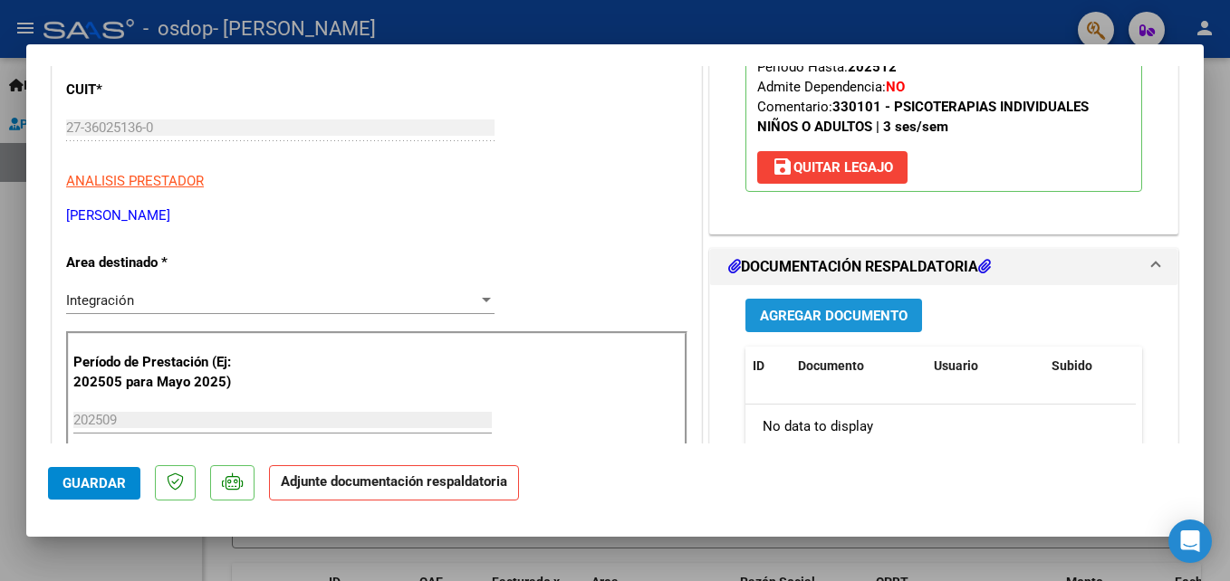
click at [698, 318] on span "Agregar Documento" at bounding box center [834, 316] width 148 height 16
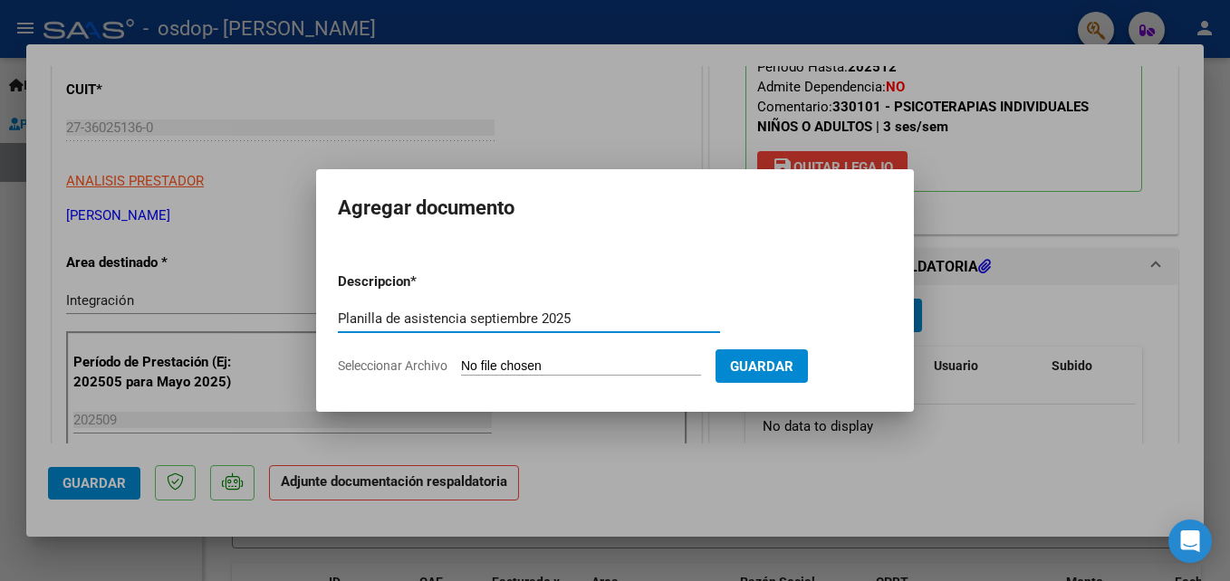
type input "Planilla de asistencia septiembre 2025"
click at [494, 365] on input "Seleccionar Archivo" at bounding box center [581, 367] width 240 height 17
type input "C:\fakepath\09-25 psi Verges.pdf"
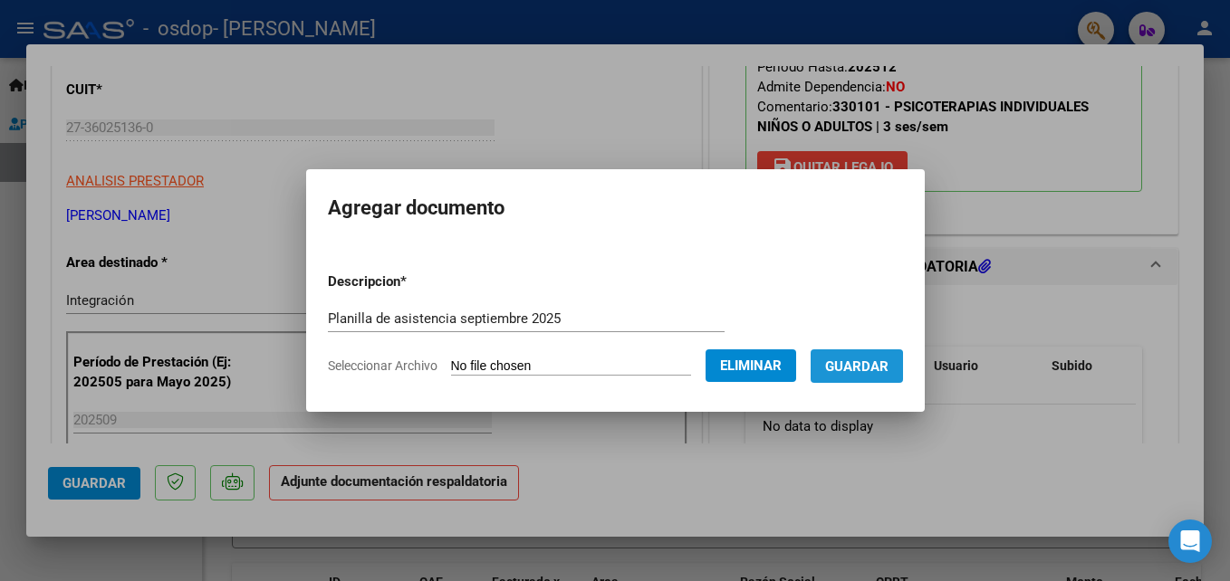
click at [698, 370] on span "Guardar" at bounding box center [856, 367] width 63 height 16
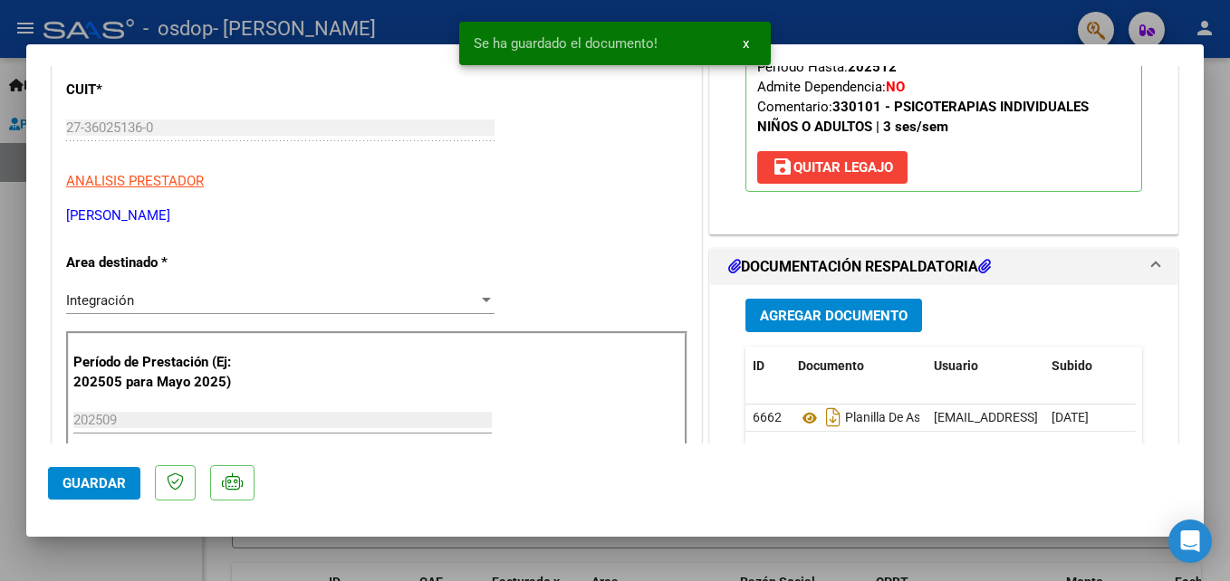
scroll to position [605, 0]
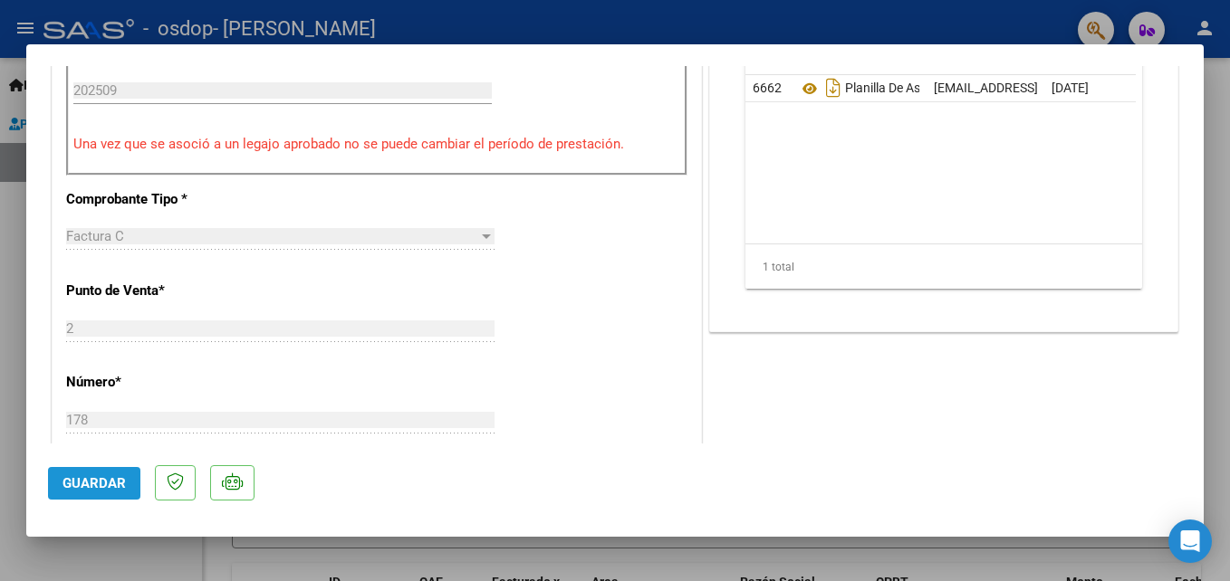
click at [106, 480] on span "Guardar" at bounding box center [93, 483] width 63 height 16
click at [698, 128] on div at bounding box center [615, 290] width 1230 height 581
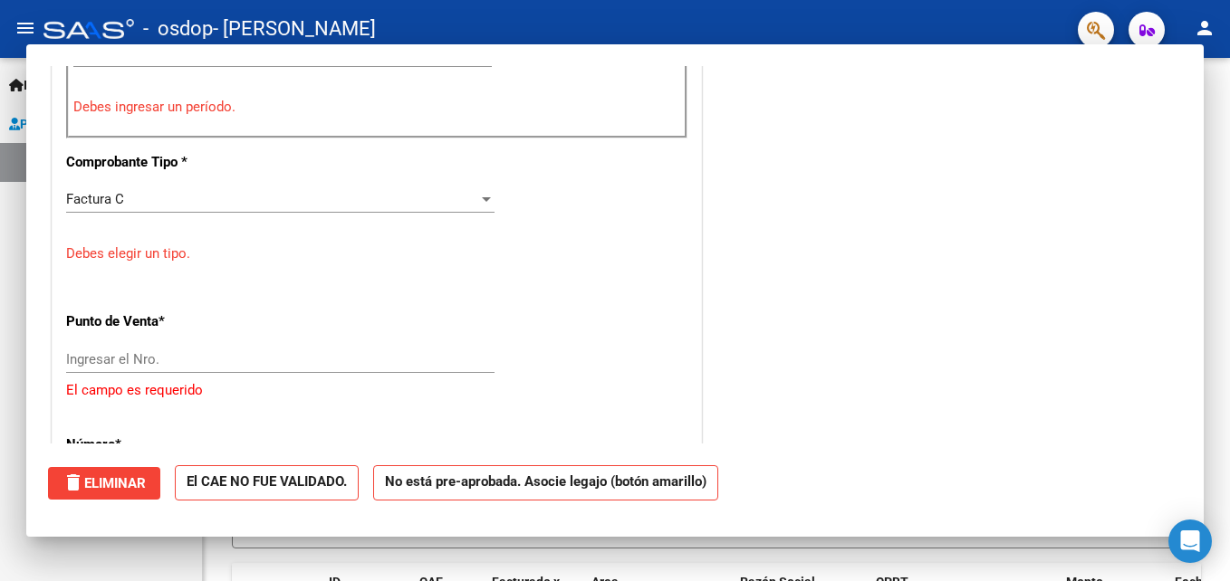
scroll to position [0, 0]
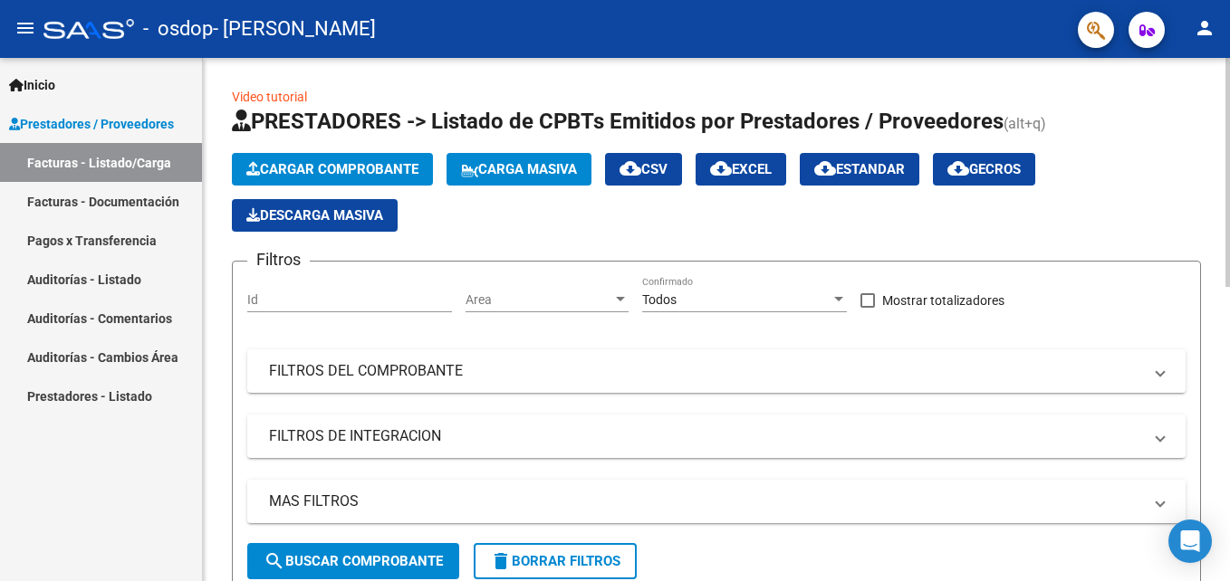
click at [698, 197] on div "Cargar Comprobante Carga Masiva cloud_download CSV cloud_download EXCEL cloud_d…" at bounding box center [716, 192] width 969 height 79
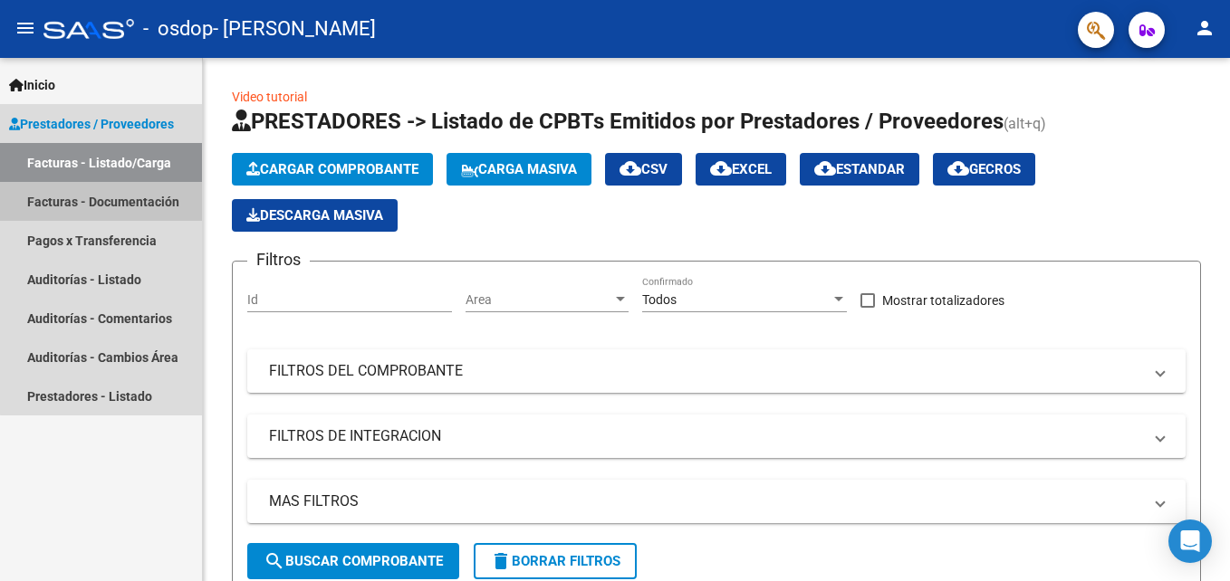
click at [143, 203] on link "Facturas - Documentación" at bounding box center [101, 201] width 202 height 39
